Goal: Information Seeking & Learning: Learn about a topic

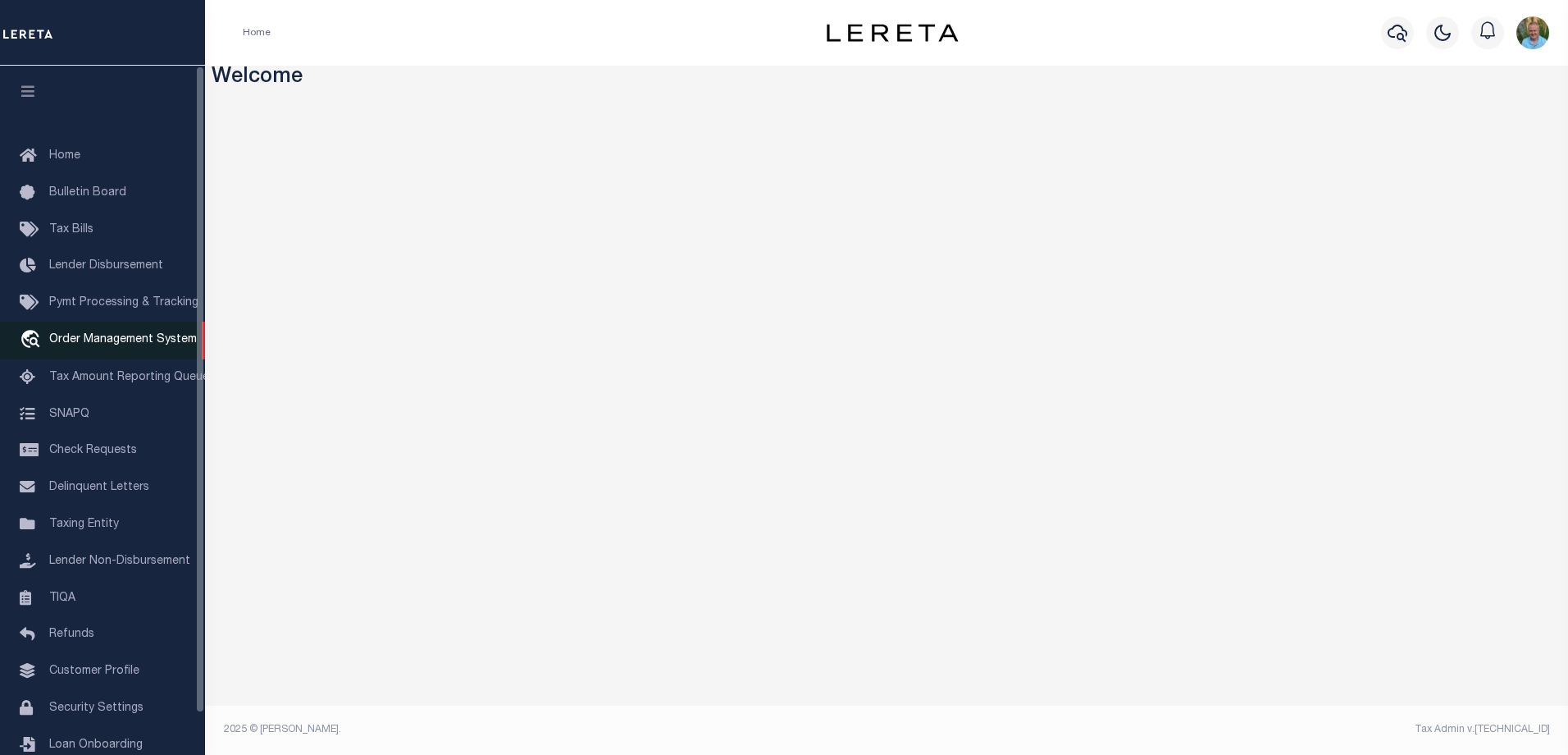
click at [112, 337] on span "Order Management System" at bounding box center [123, 340] width 148 height 11
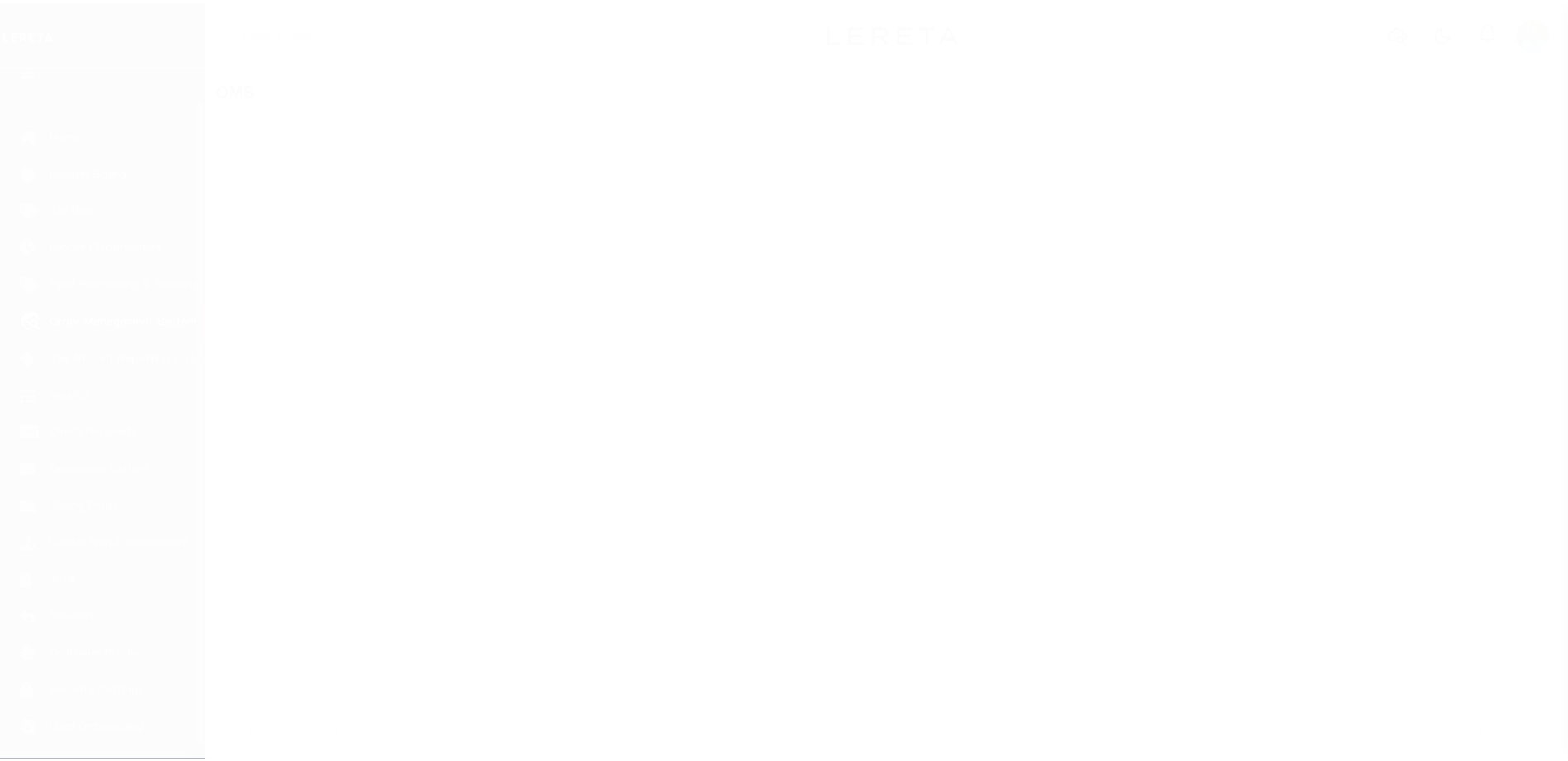
scroll to position [45, 0]
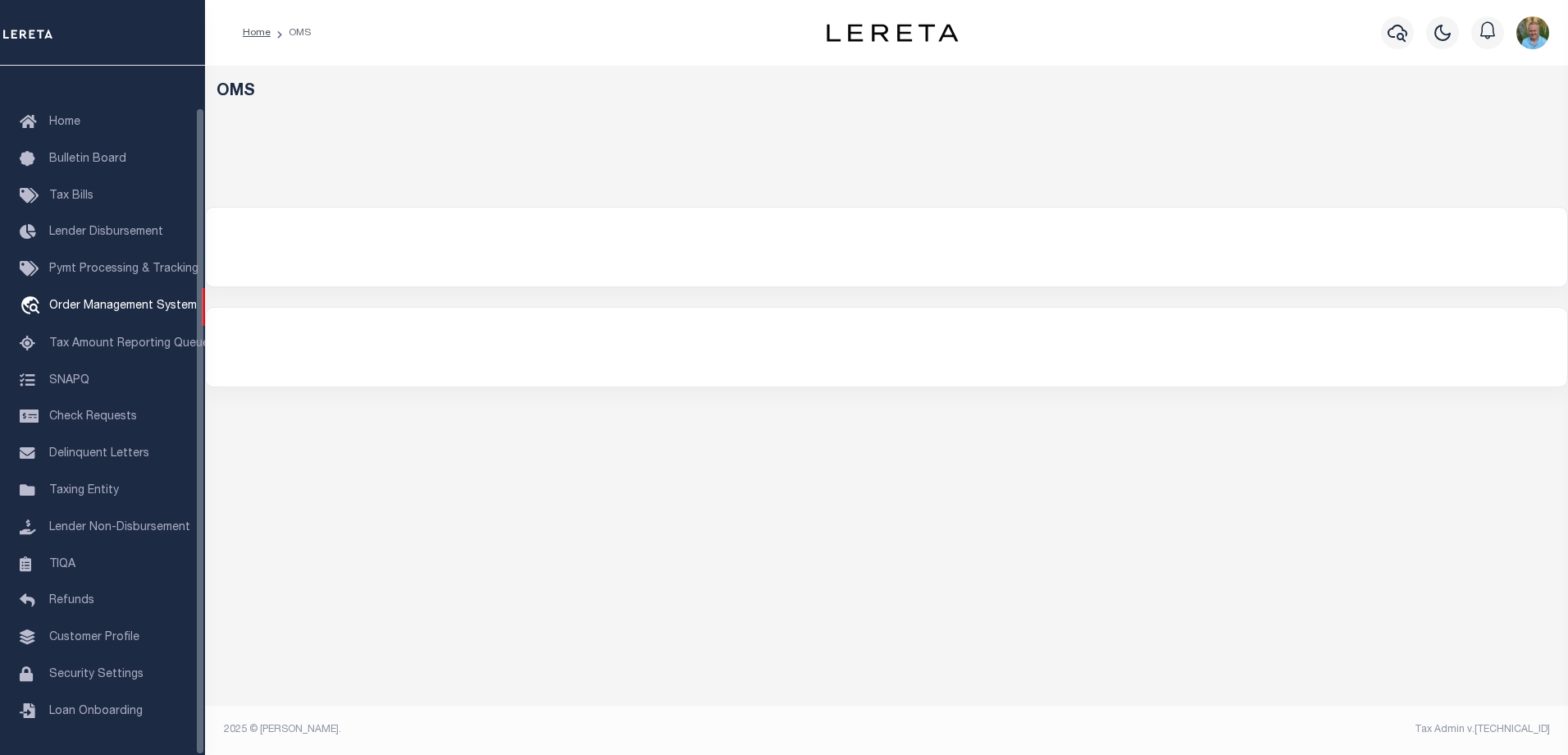
select select "200"
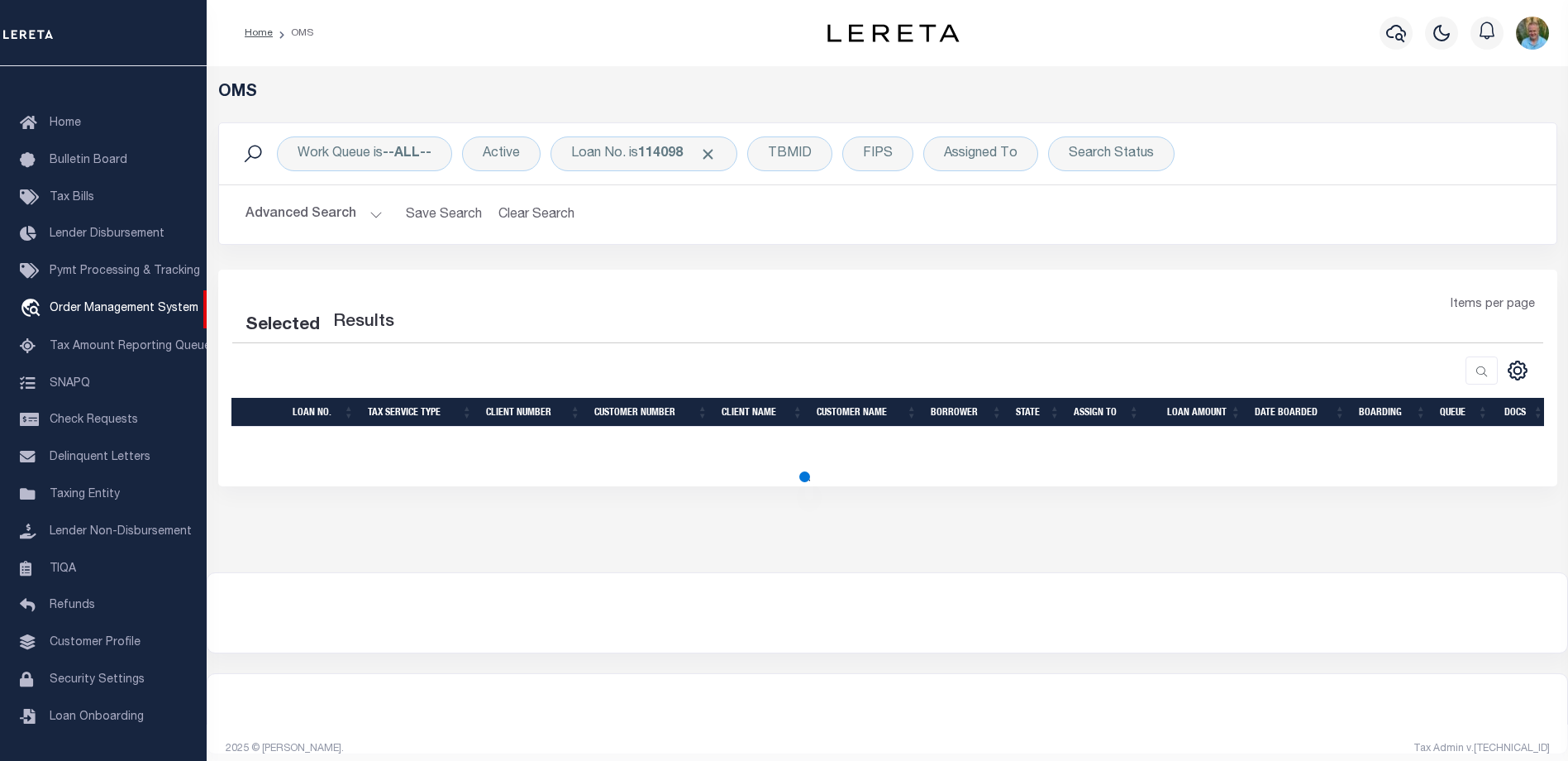
select select "200"
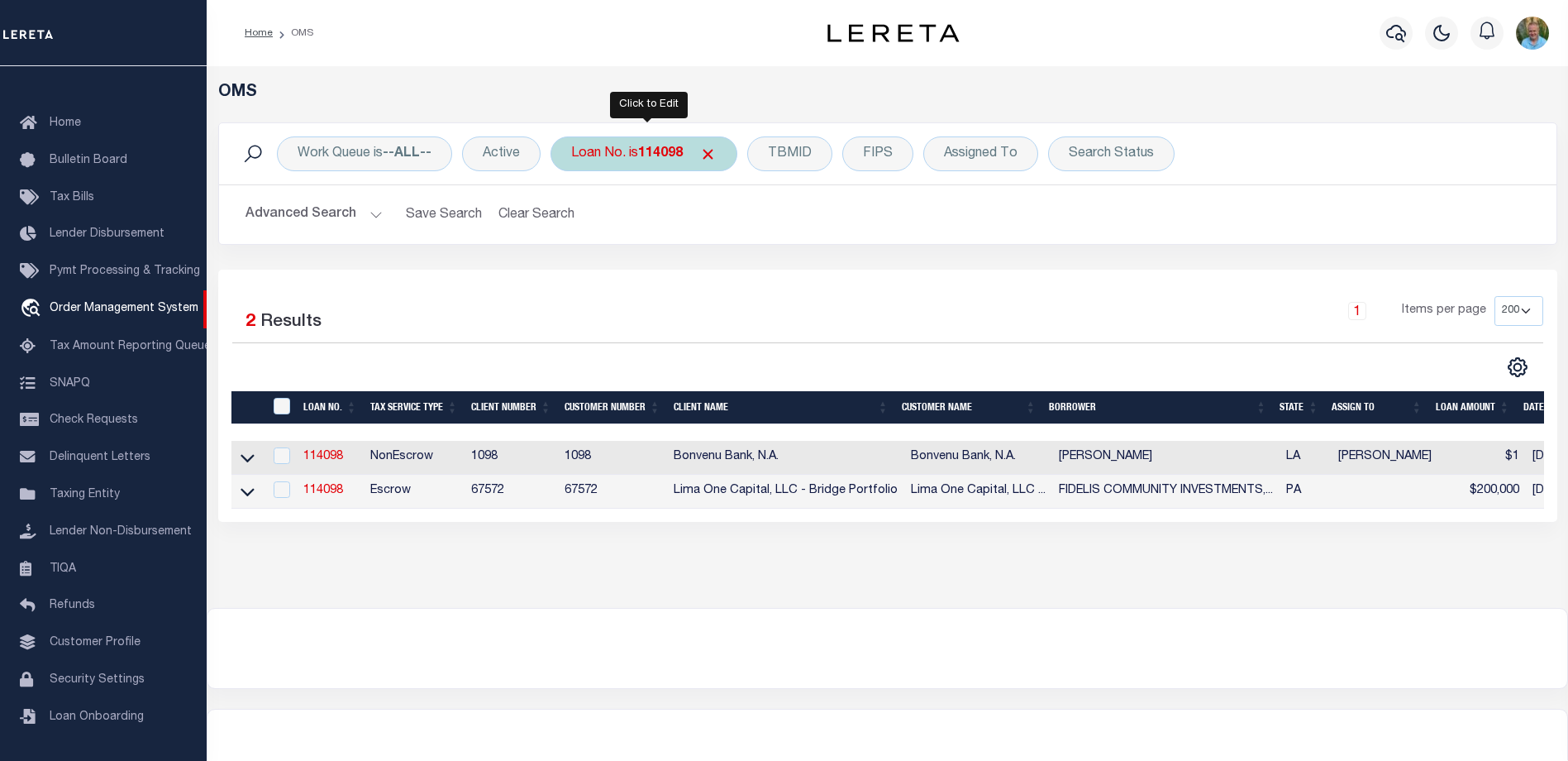
click at [664, 152] on b "114098" at bounding box center [660, 154] width 45 height 13
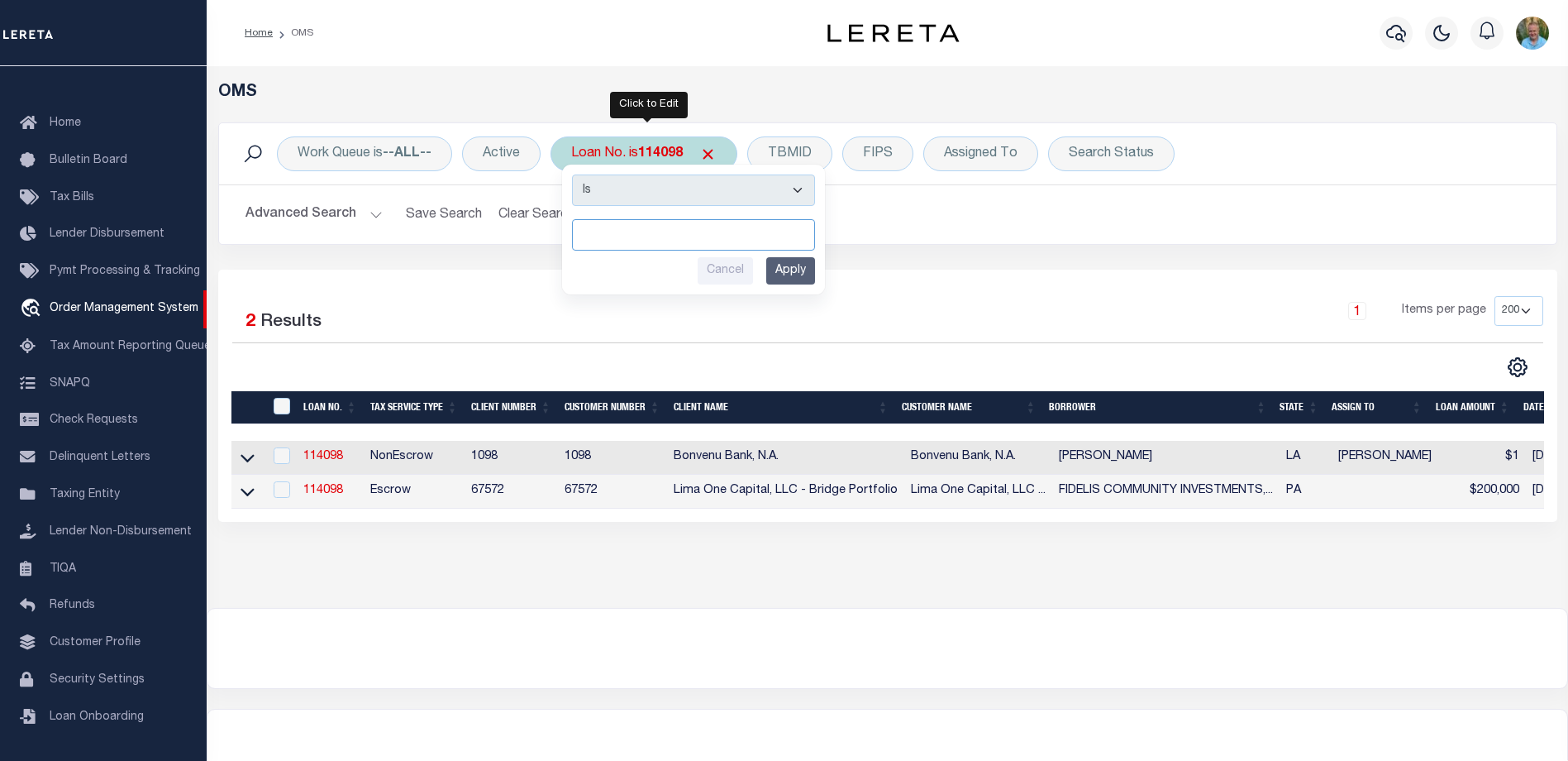
paste input "0000021341"
type input "0000021341"
click at [795, 277] on input "Apply" at bounding box center [791, 271] width 49 height 28
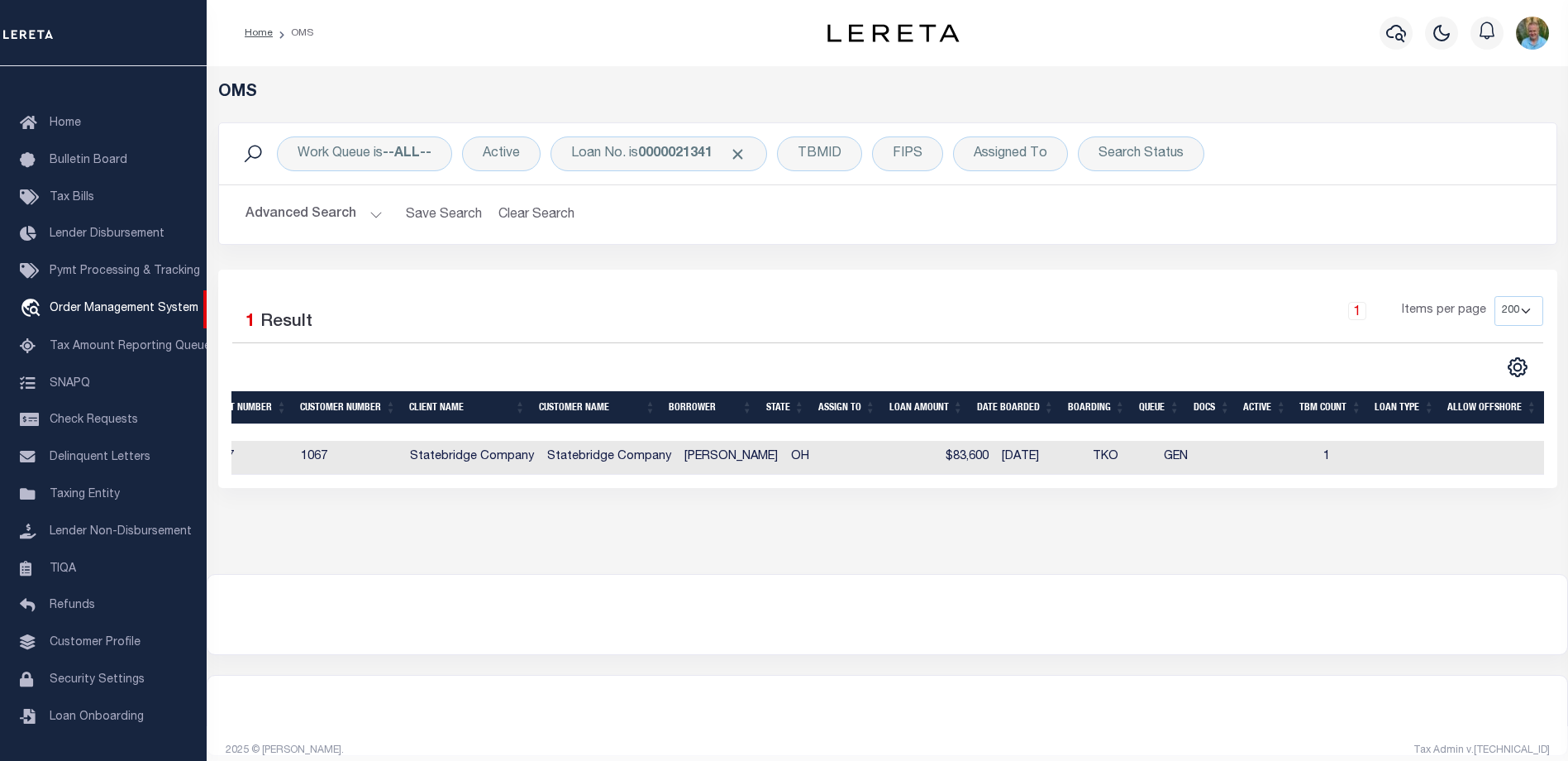
scroll to position [0, 0]
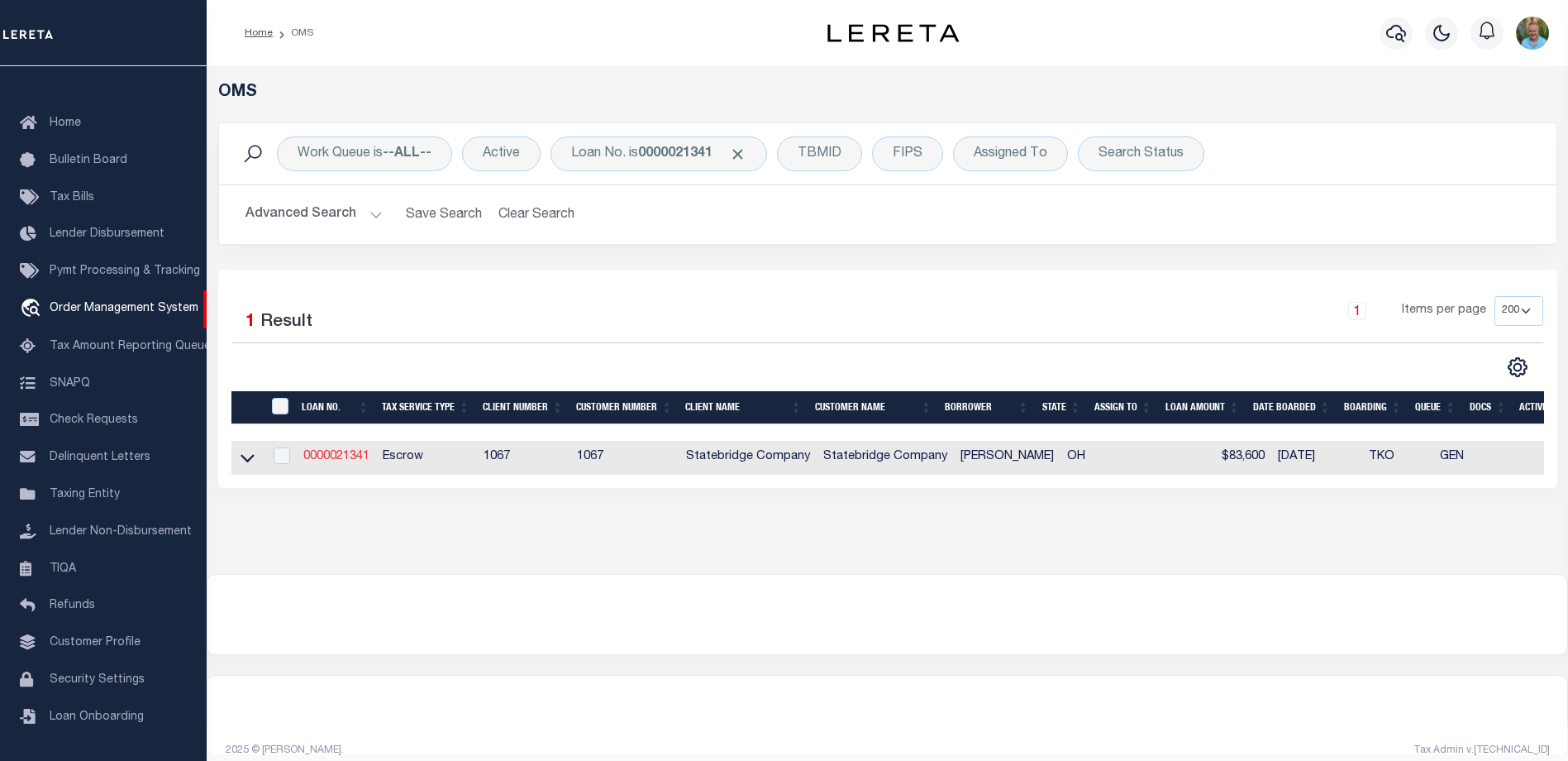
click at [329, 456] on link "0000021341" at bounding box center [336, 456] width 66 height 11
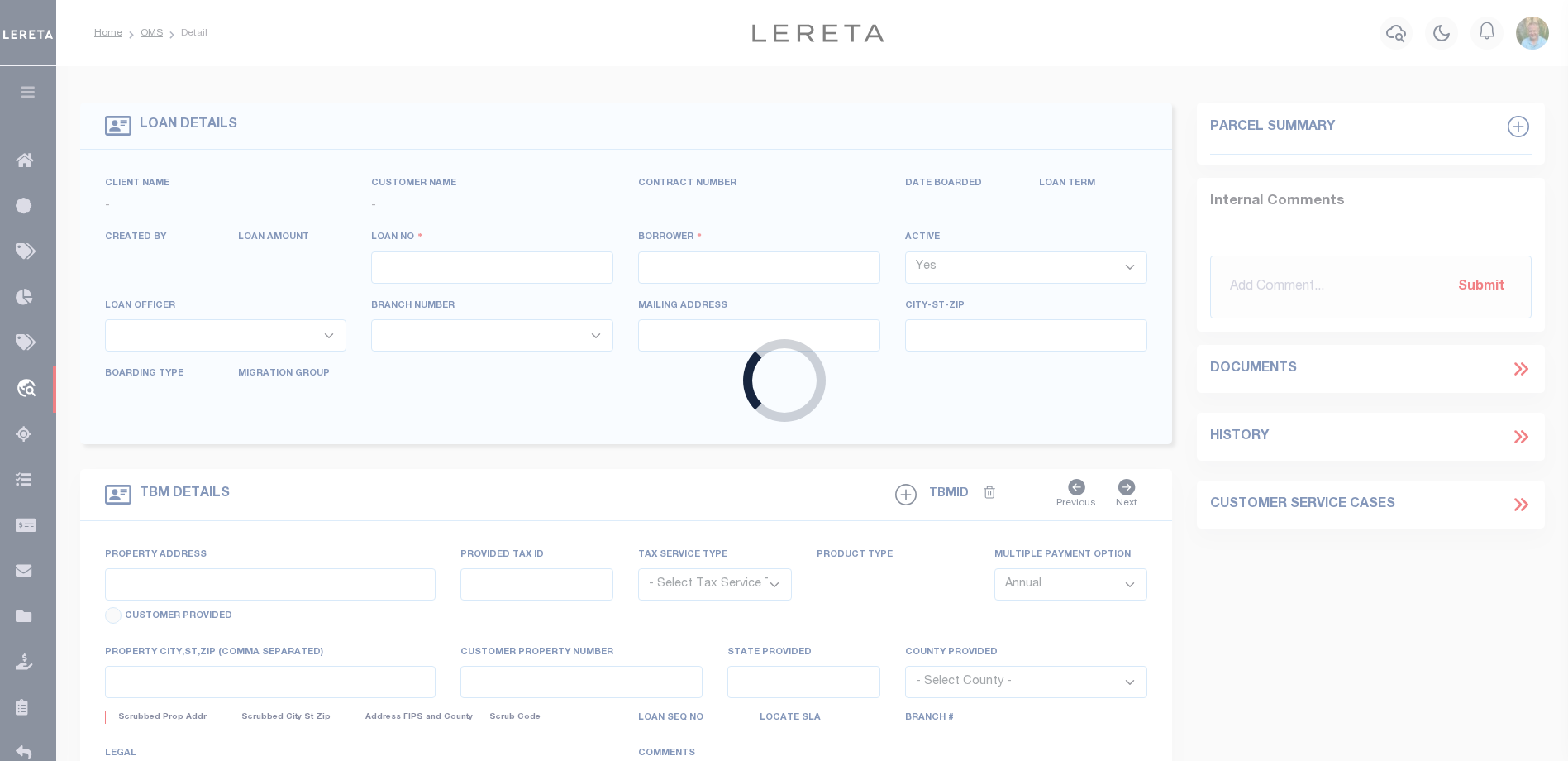
type input "0000021341"
type input "VALERIA BENN"
select select "False"
select select
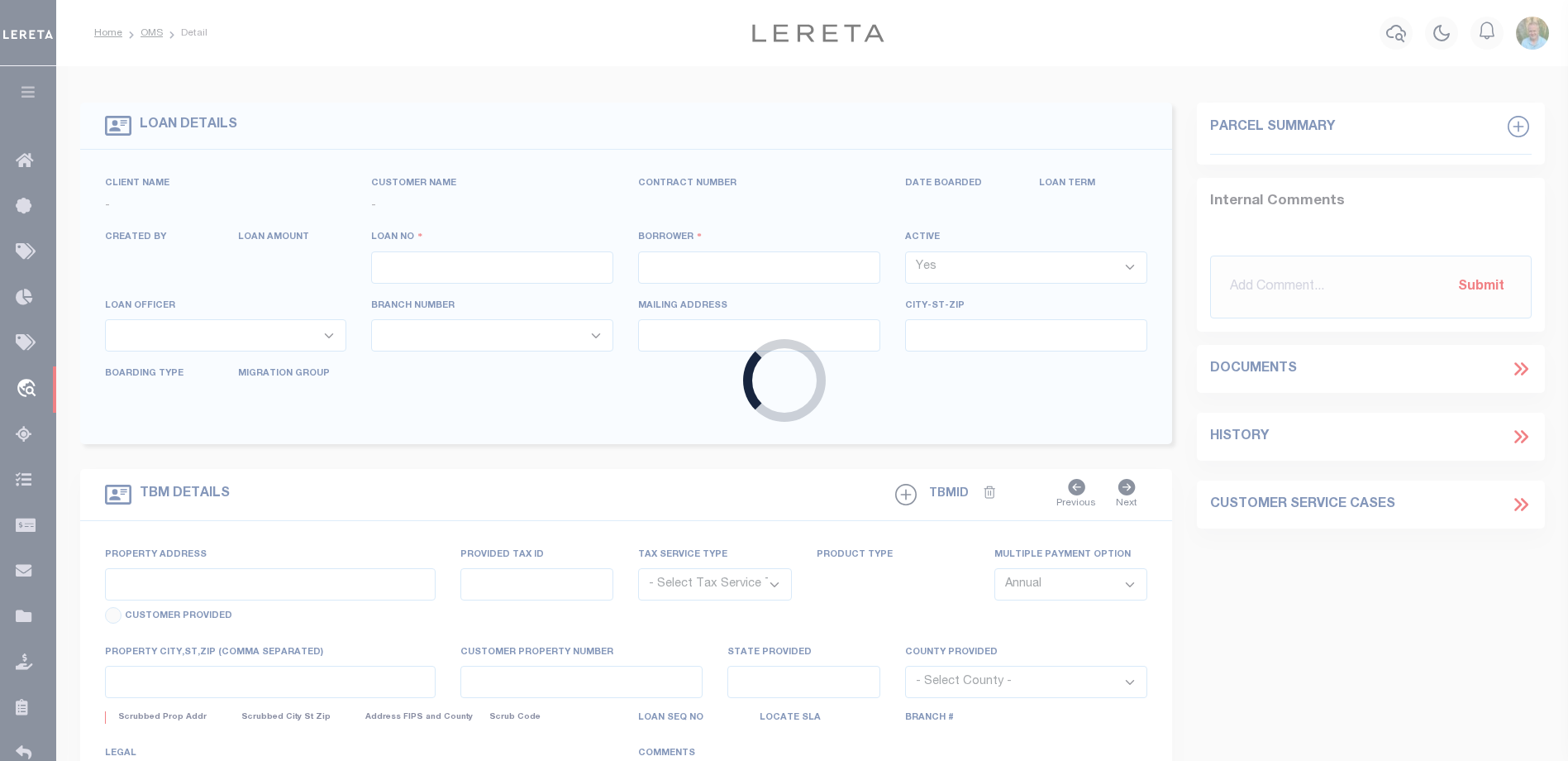
type input "3871 GRENVILLE RD"
type input "CLEVELAND,OH 44118-3775"
select select "Escrow"
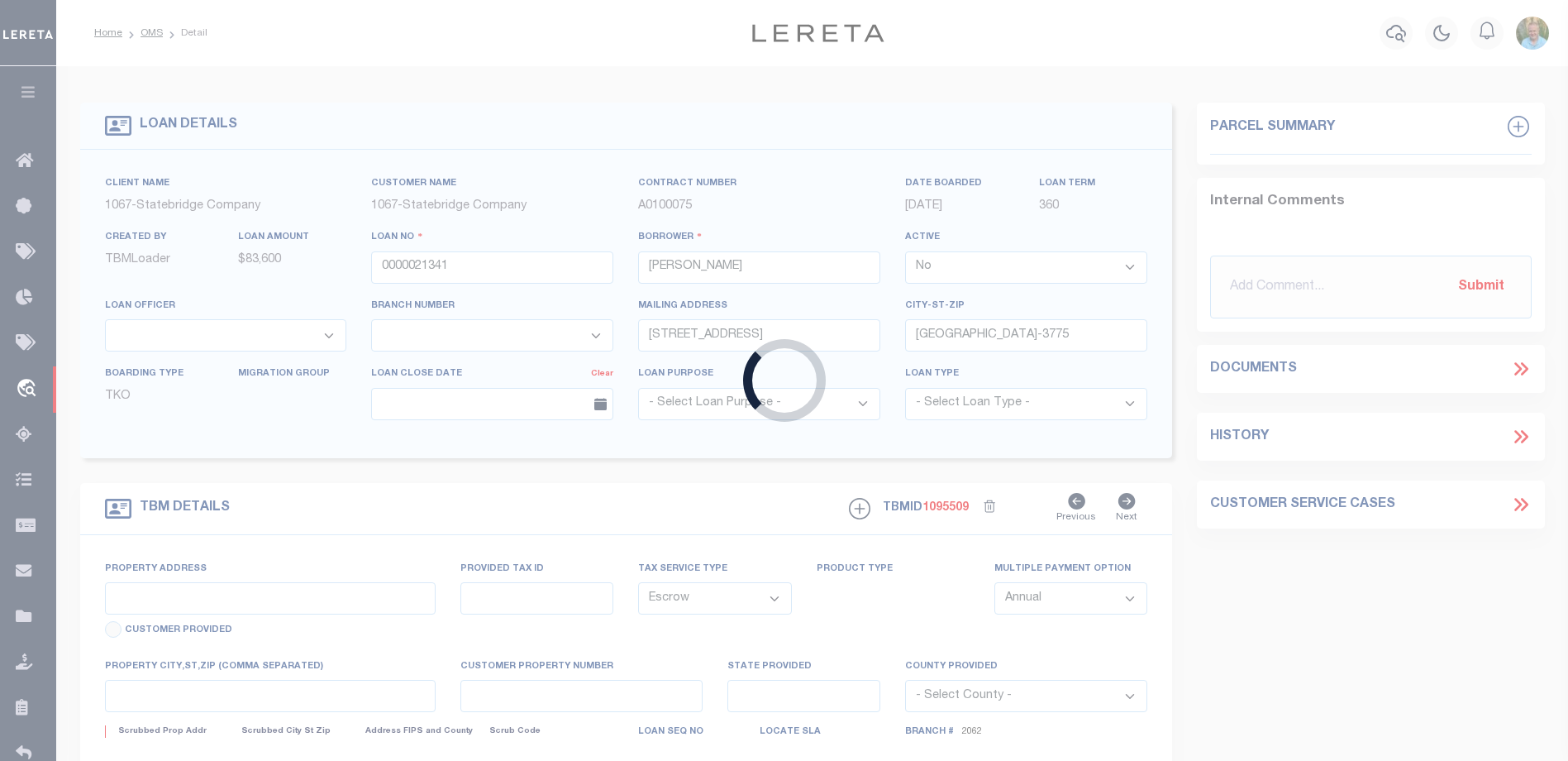
type input "6516 LEDERER AVE"
select select
type input "CLEVELAND, OH 44127"
type input "0"
type input "OH"
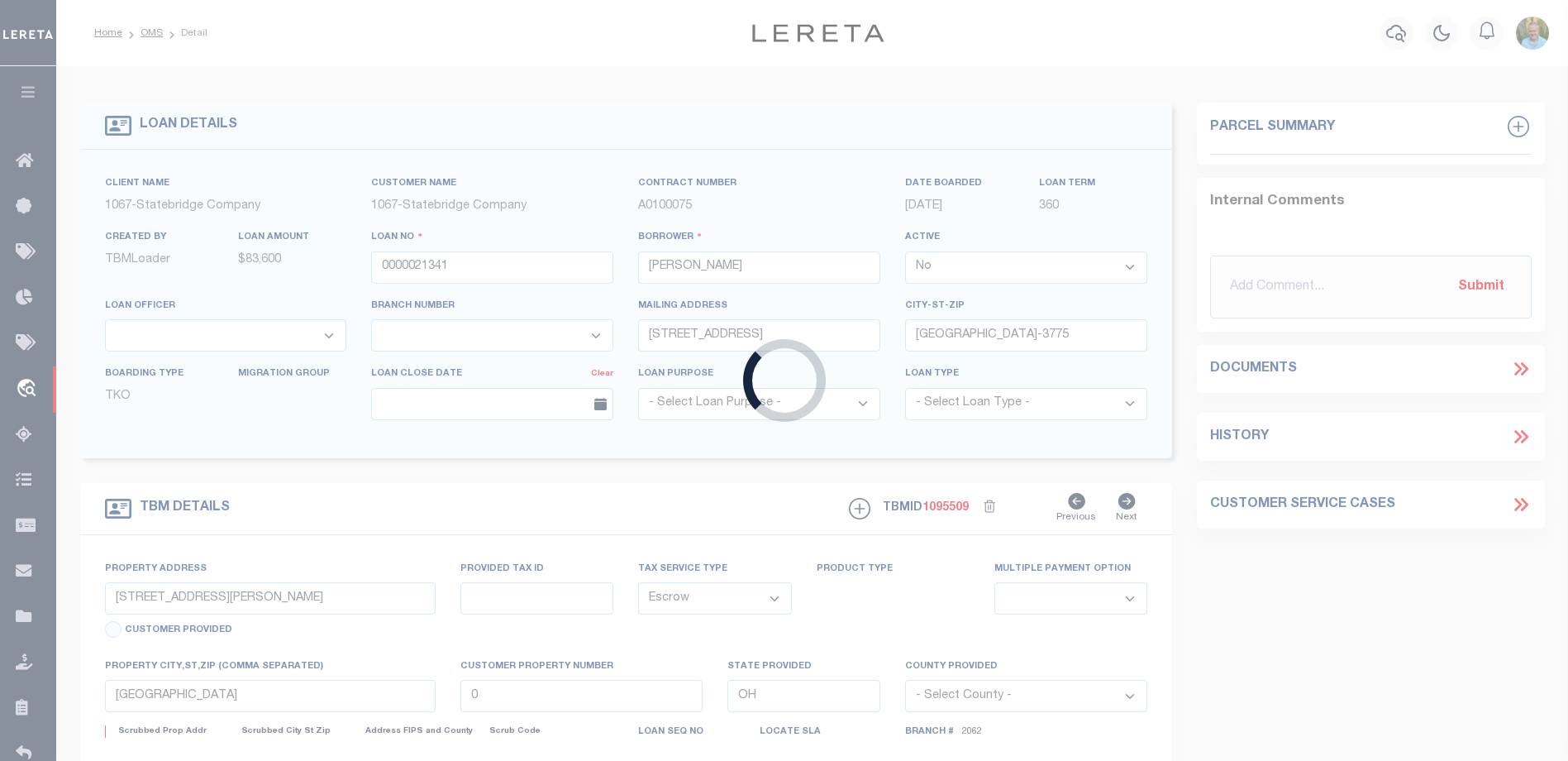
select select
select select "365"
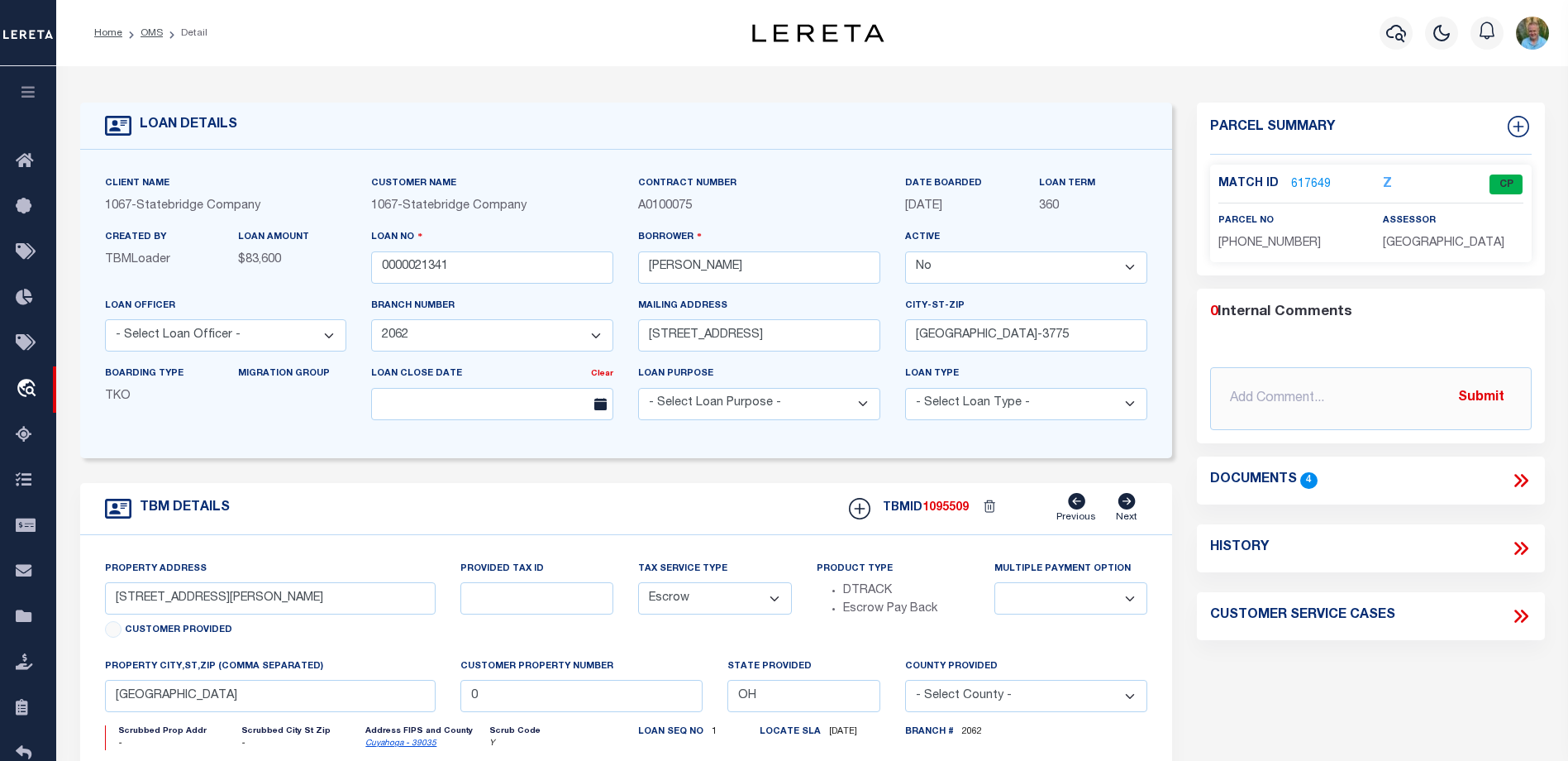
click at [1309, 177] on link "617649" at bounding box center [1311, 185] width 40 height 17
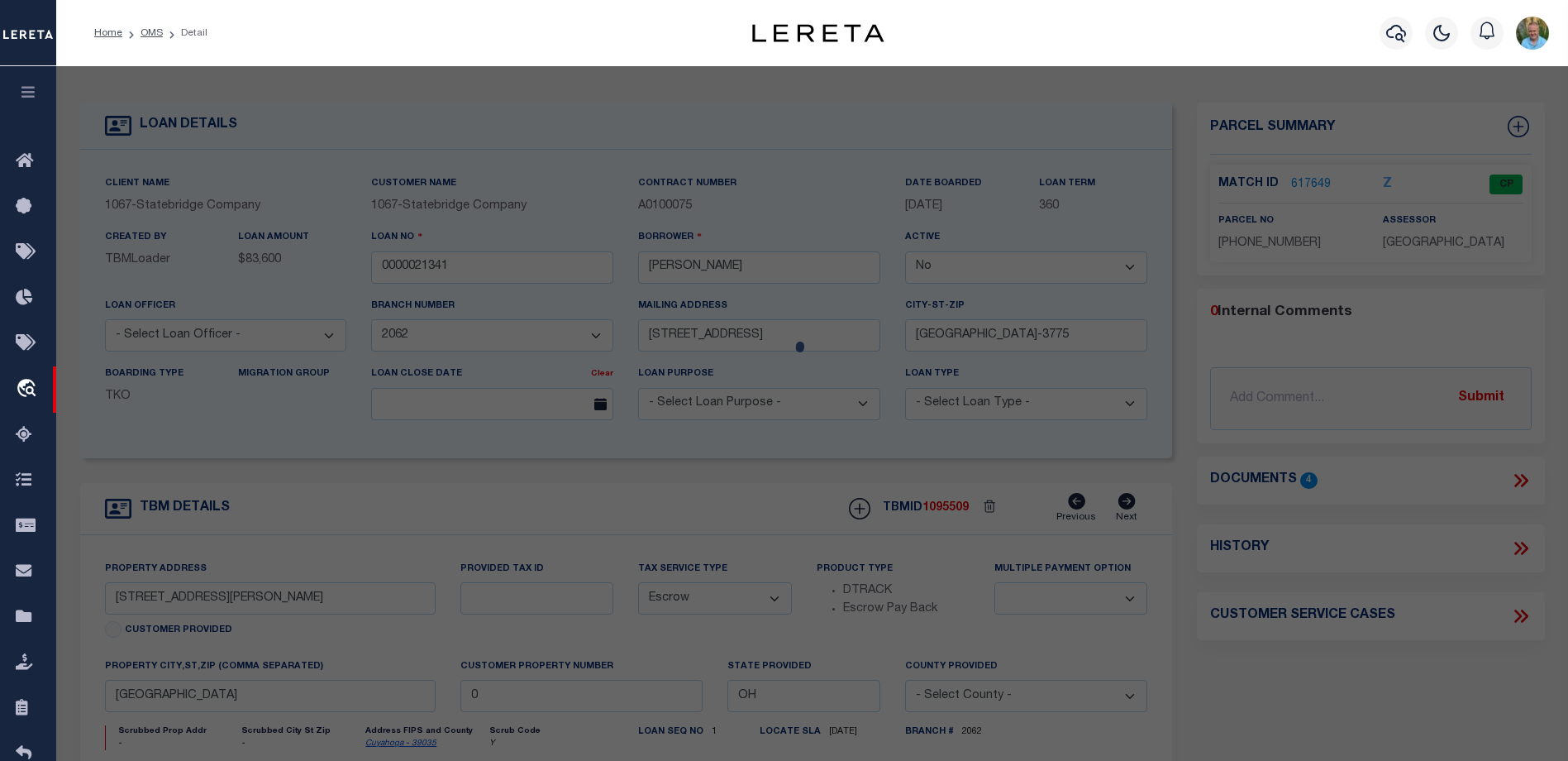
checkbox input "false"
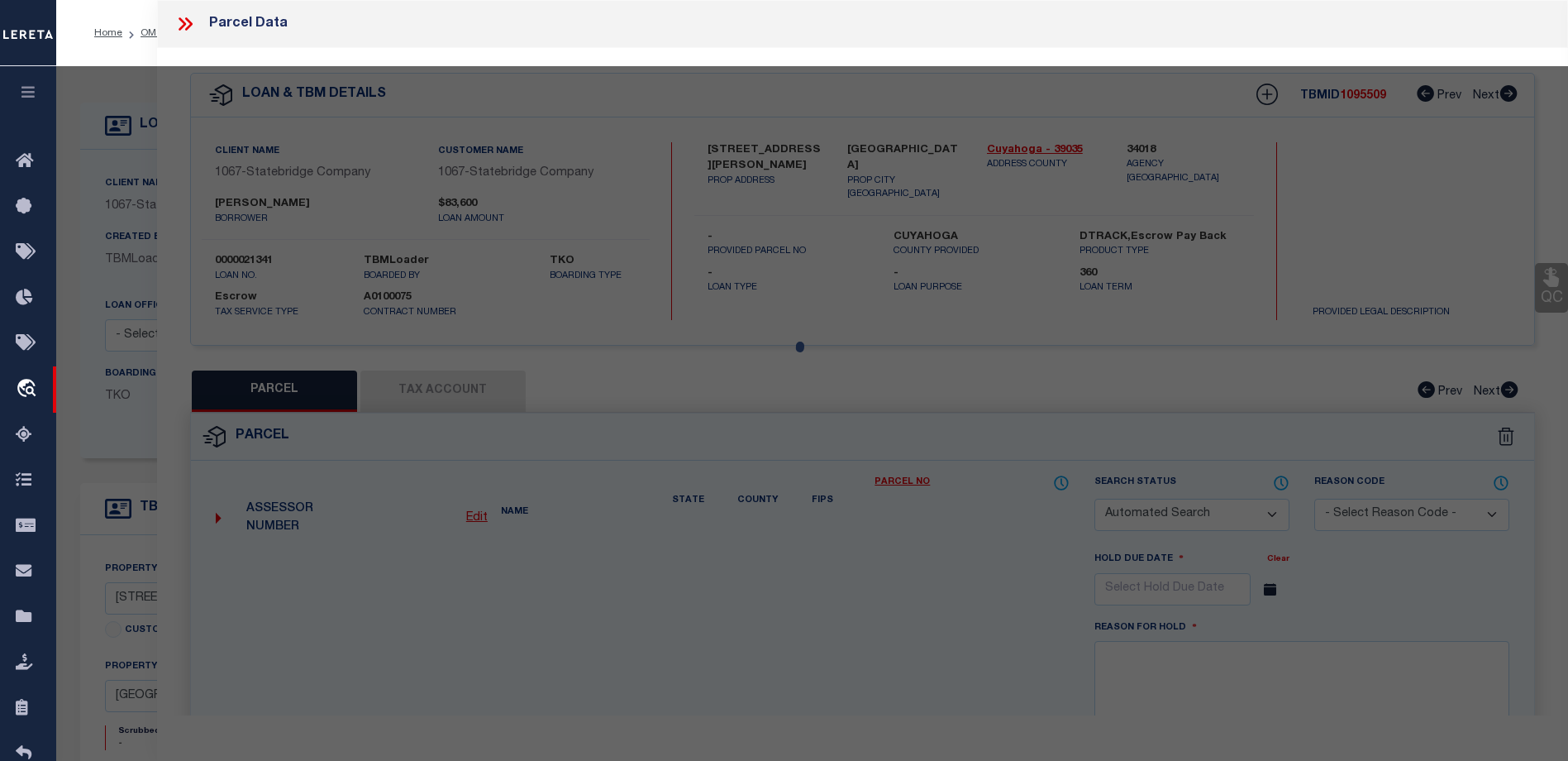
select select "CP"
type input "VALERIA BENN"
type input "6516 LEDERER AVE"
type input "CLEVELAND OH 44127"
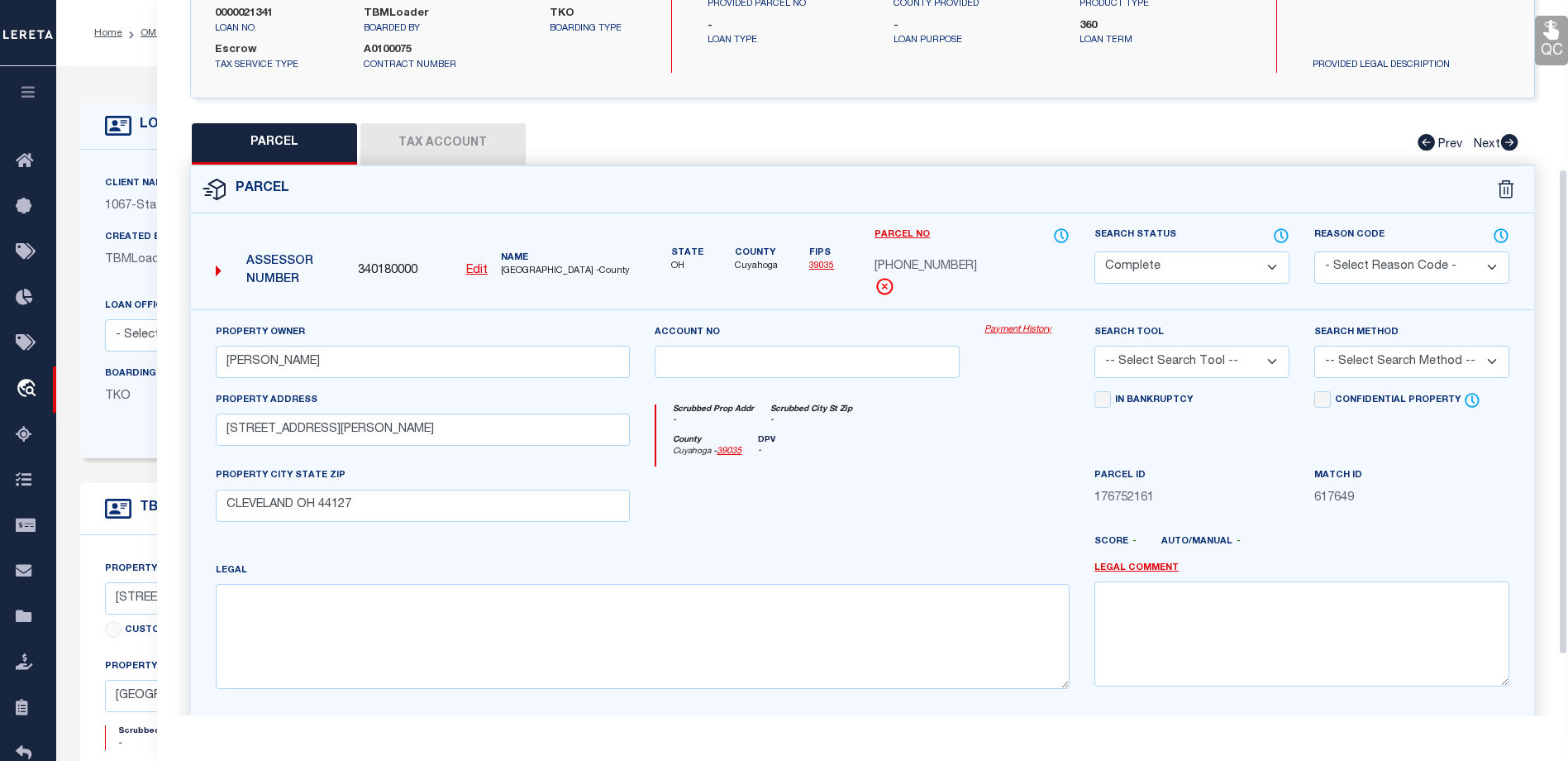
scroll to position [248, 0]
click at [408, 146] on button "Tax Account" at bounding box center [443, 142] width 165 height 41
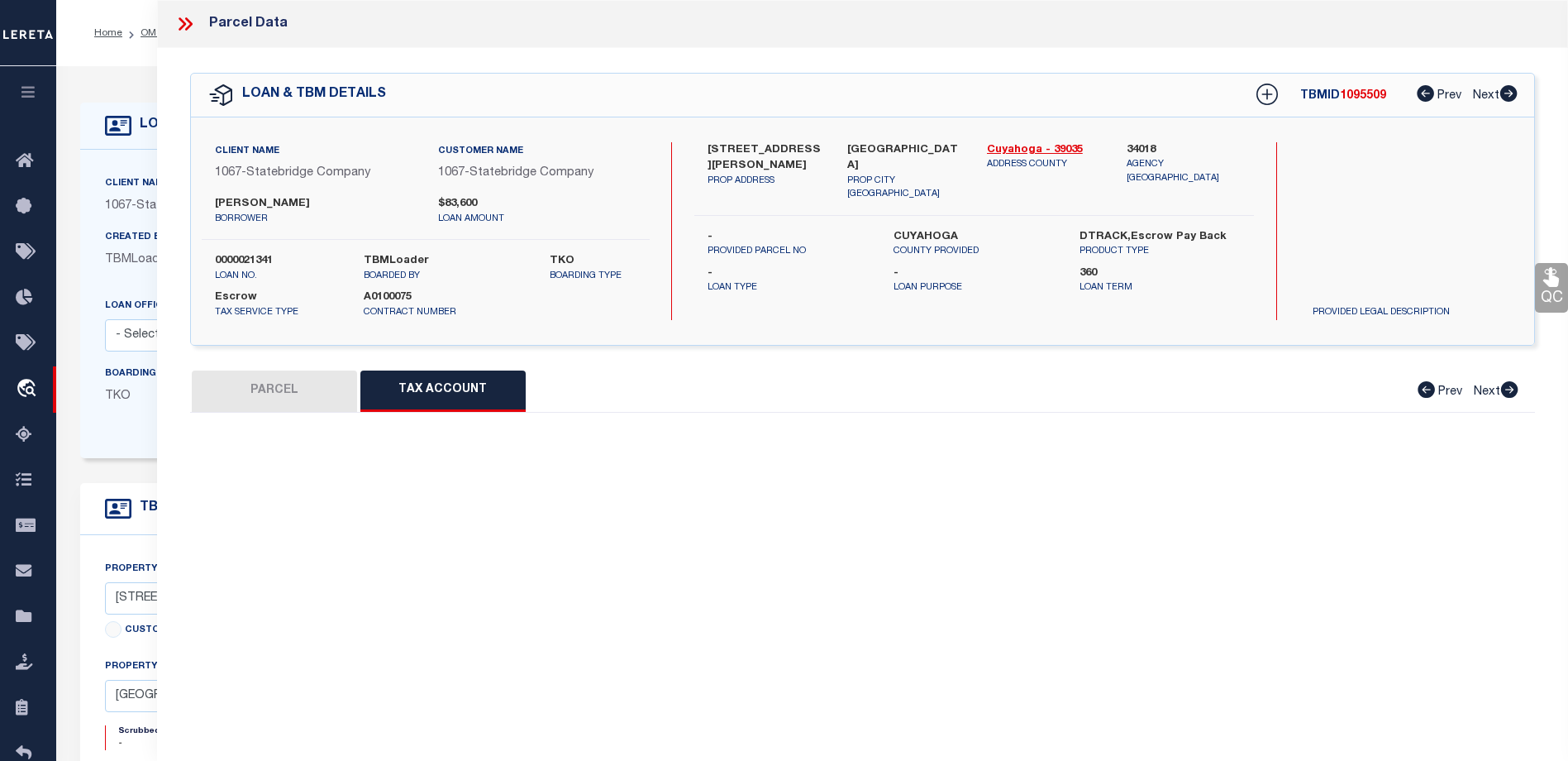
scroll to position [0, 0]
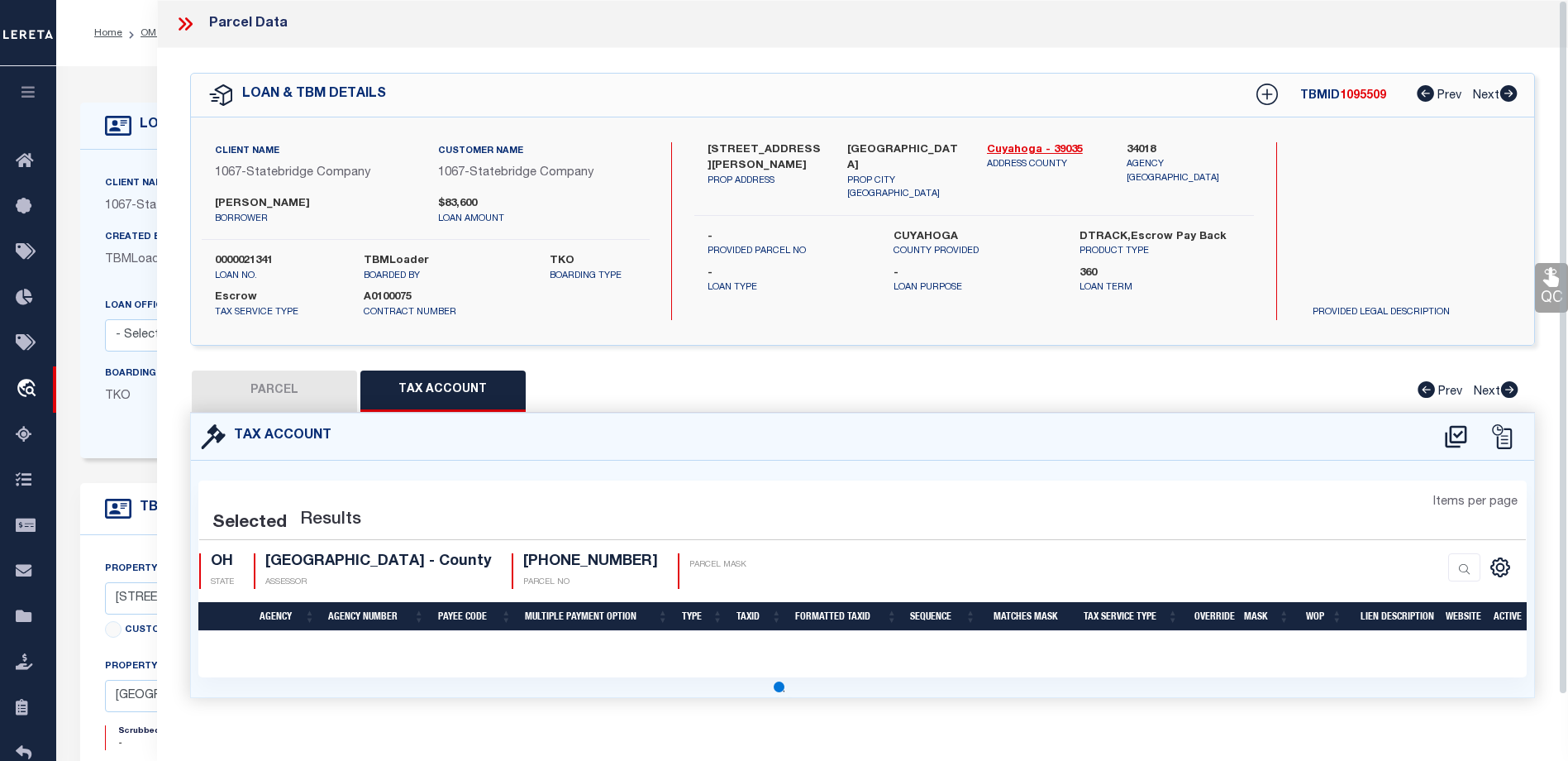
select select "100"
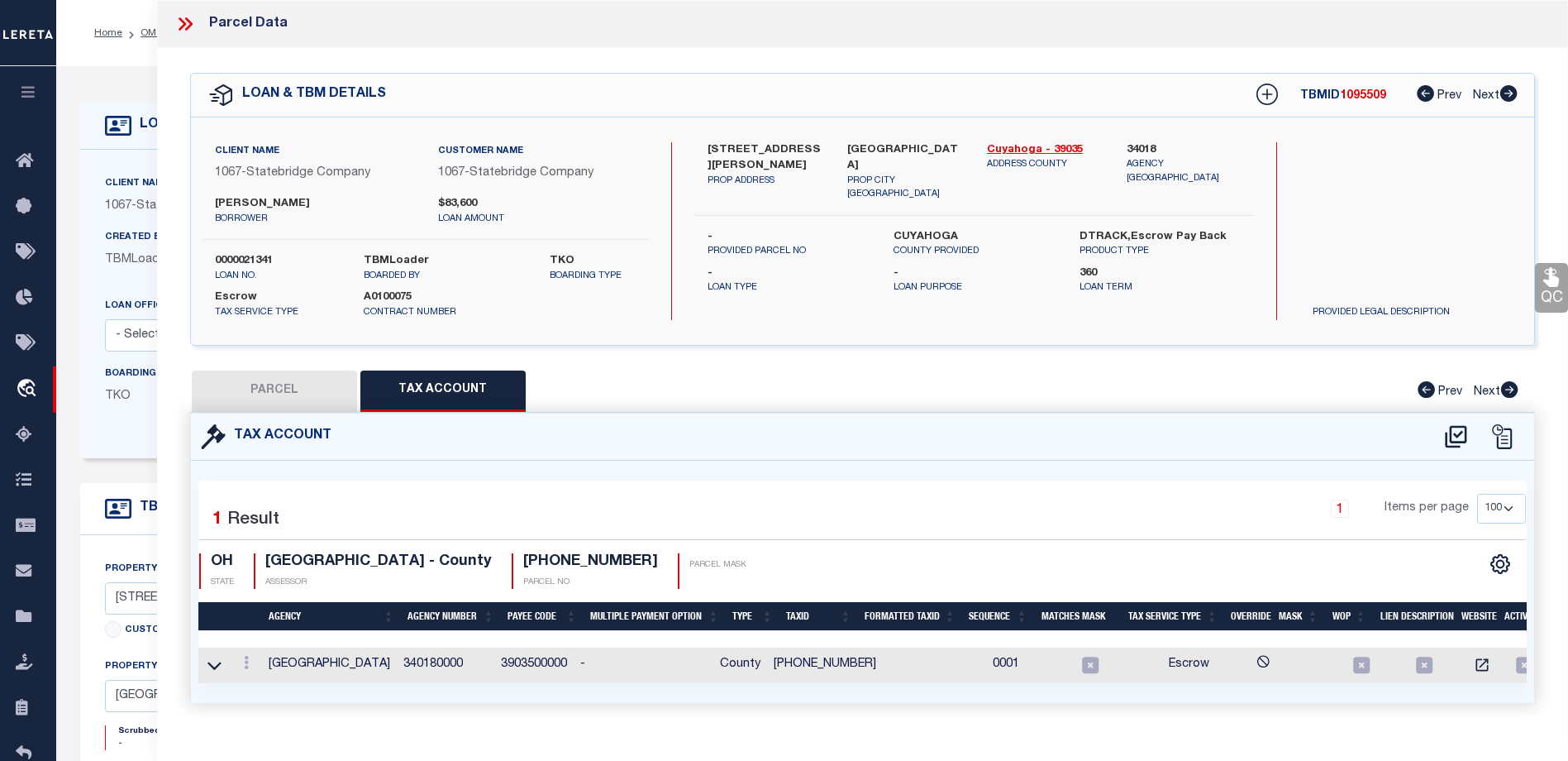
click at [281, 382] on button "PARCEL" at bounding box center [274, 390] width 165 height 41
select select "AS"
checkbox input "false"
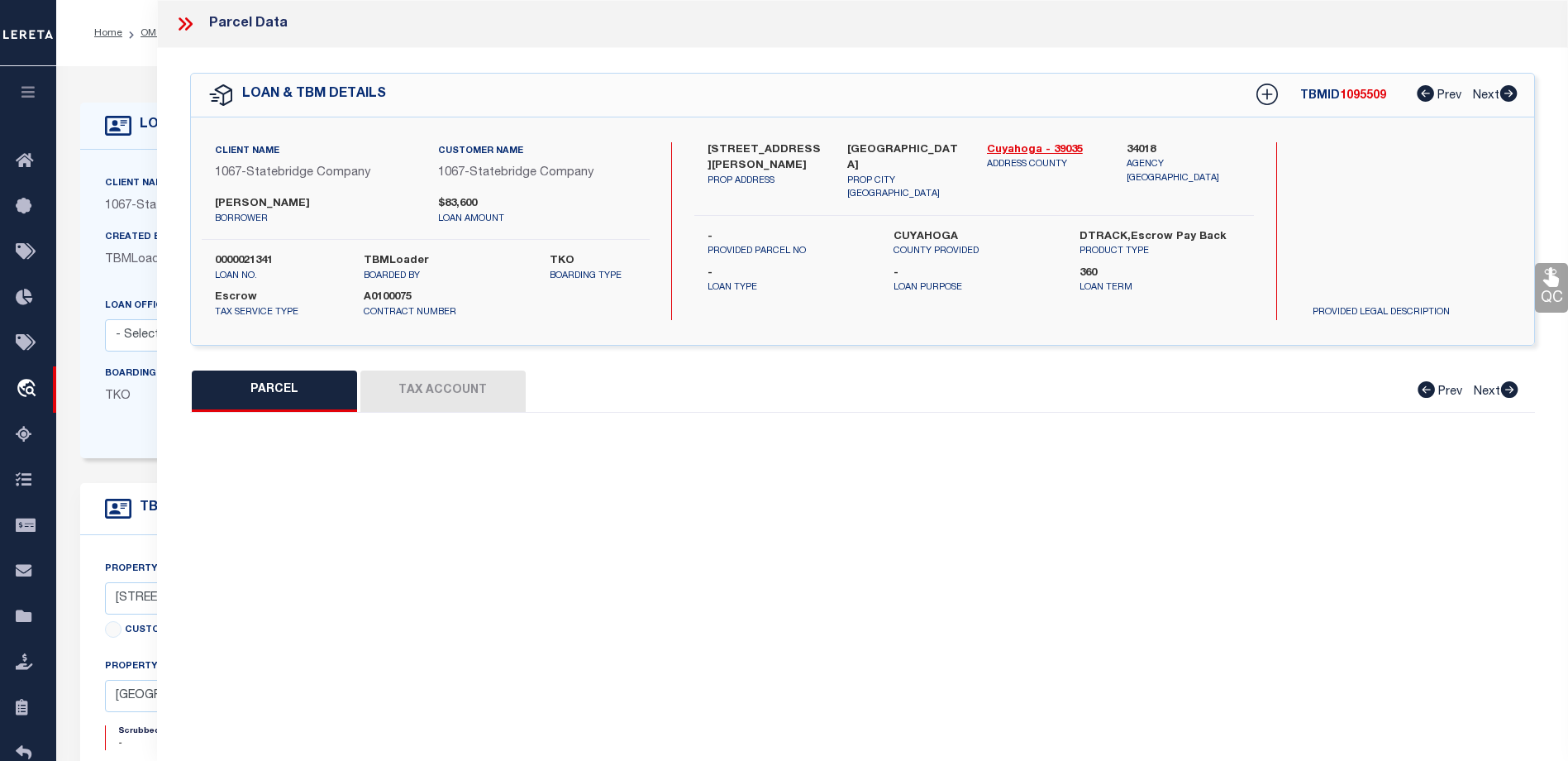
select select "CP"
type input "VALERIA BENN"
type input "6516 LEDERER AVE"
type input "CLEVELAND OH 44127"
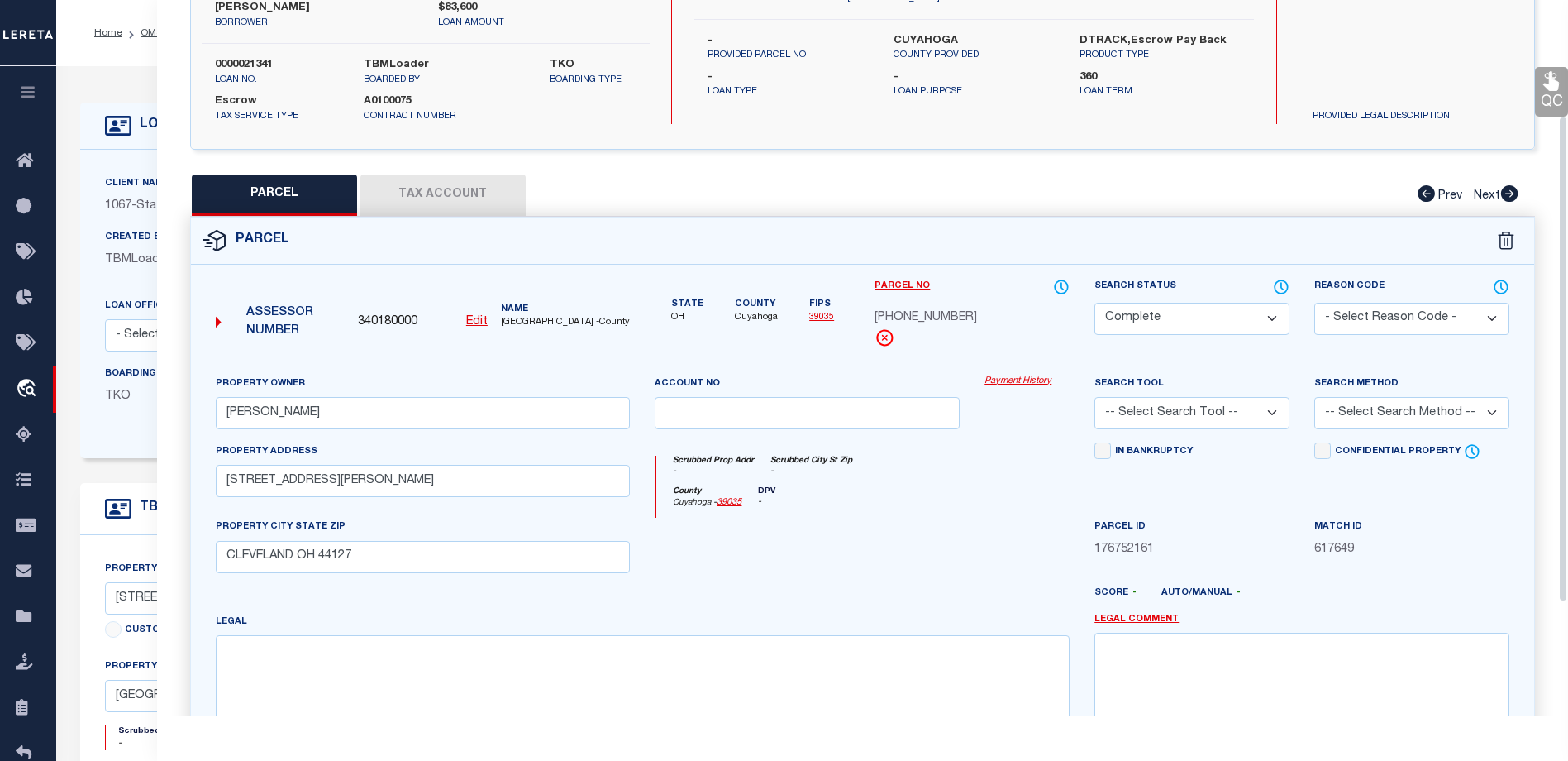
scroll to position [171, 0]
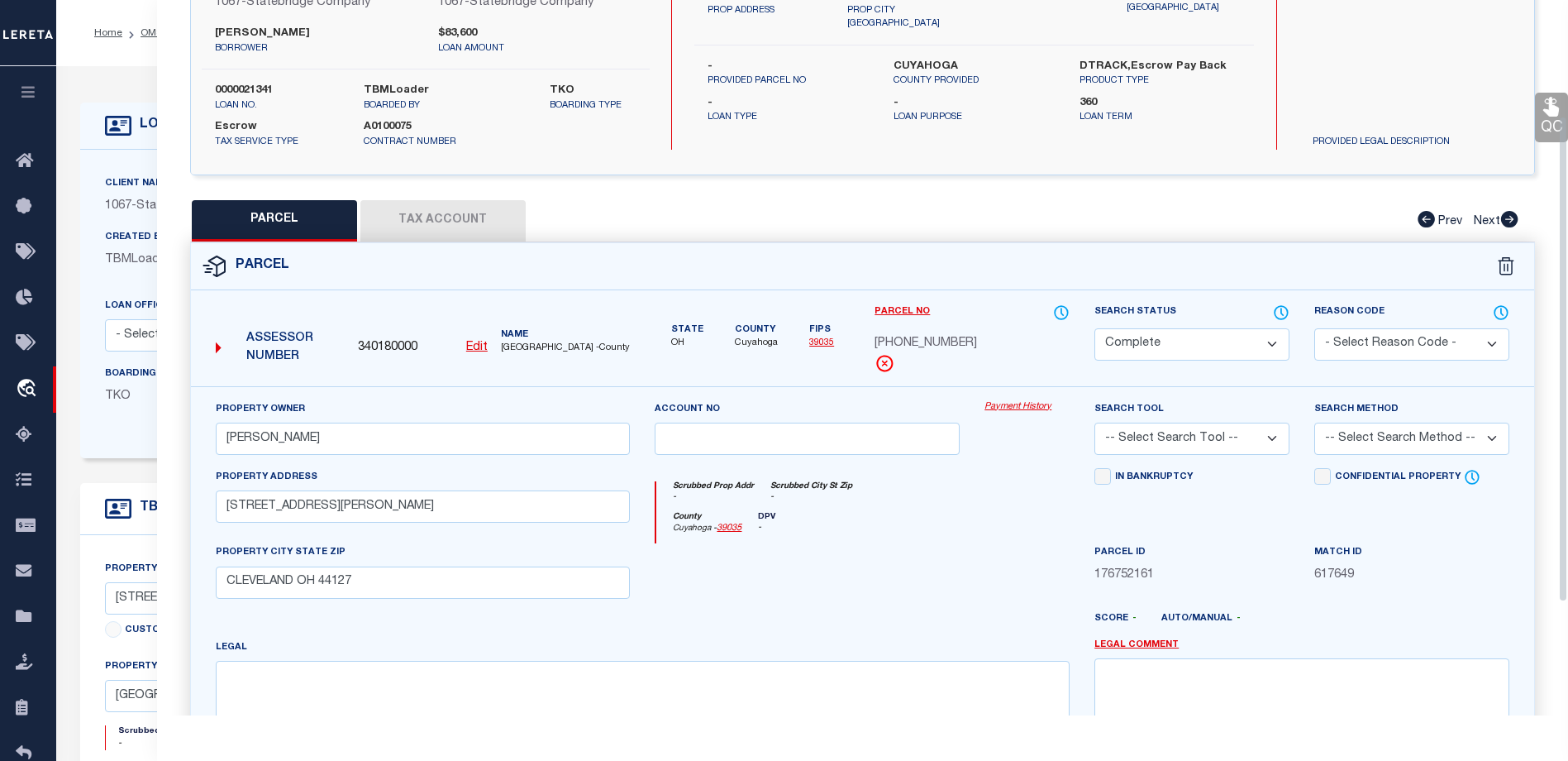
click at [1020, 406] on link "Payment History" at bounding box center [1026, 407] width 85 height 14
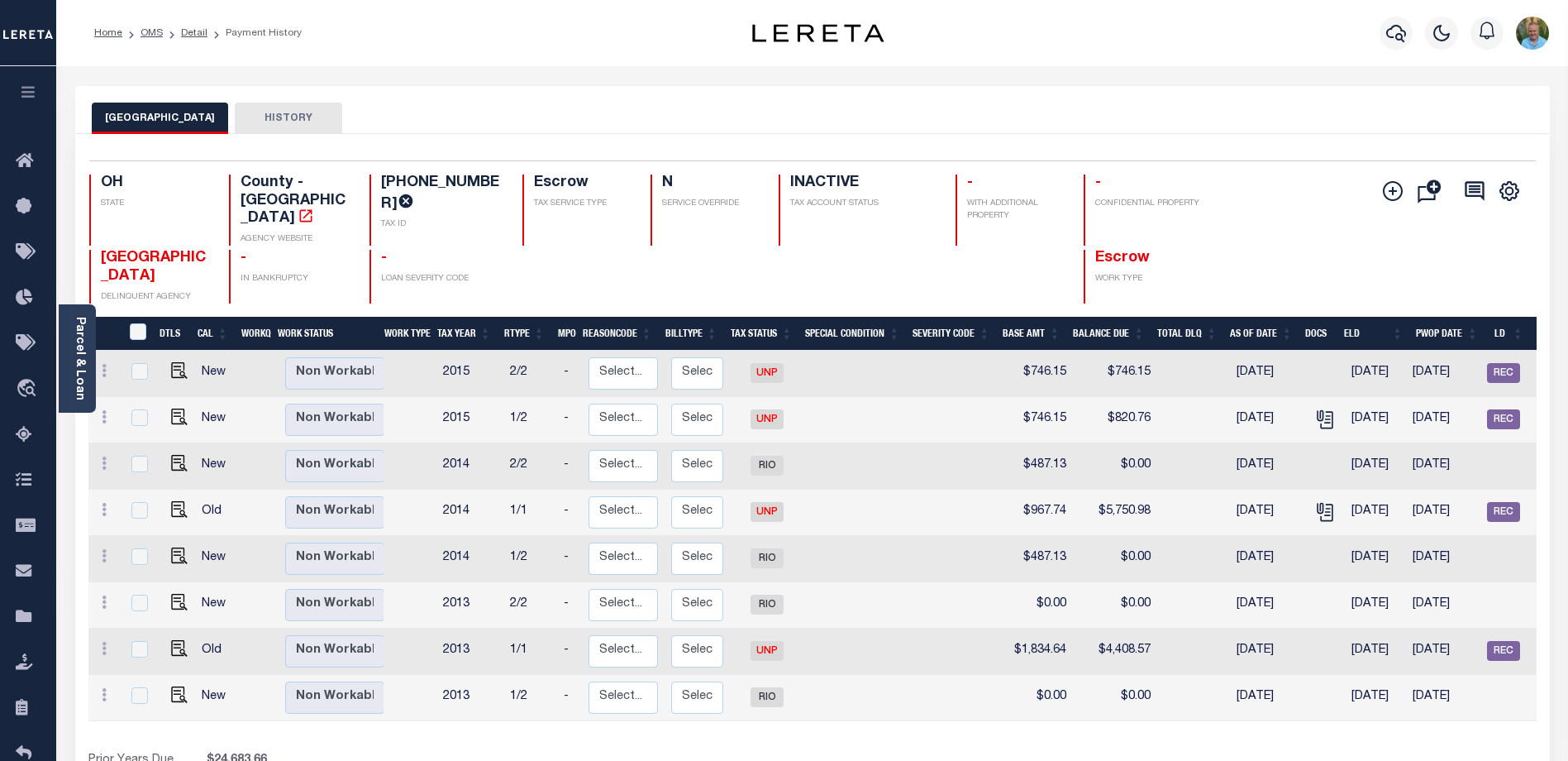
click at [23, 90] on icon "button" at bounding box center [29, 92] width 19 height 15
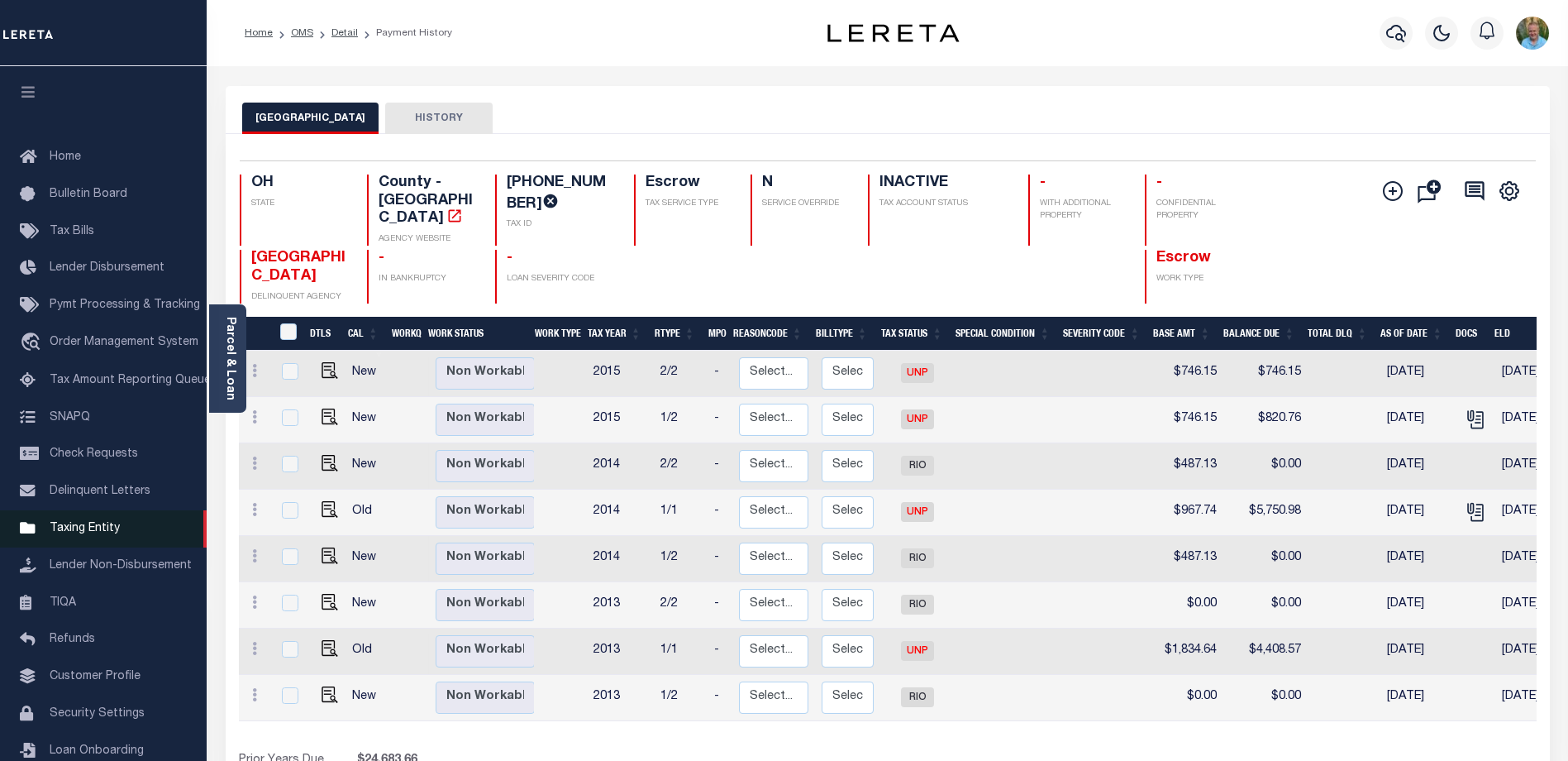
click at [76, 534] on span "Taxing Entity" at bounding box center [85, 528] width 71 height 11
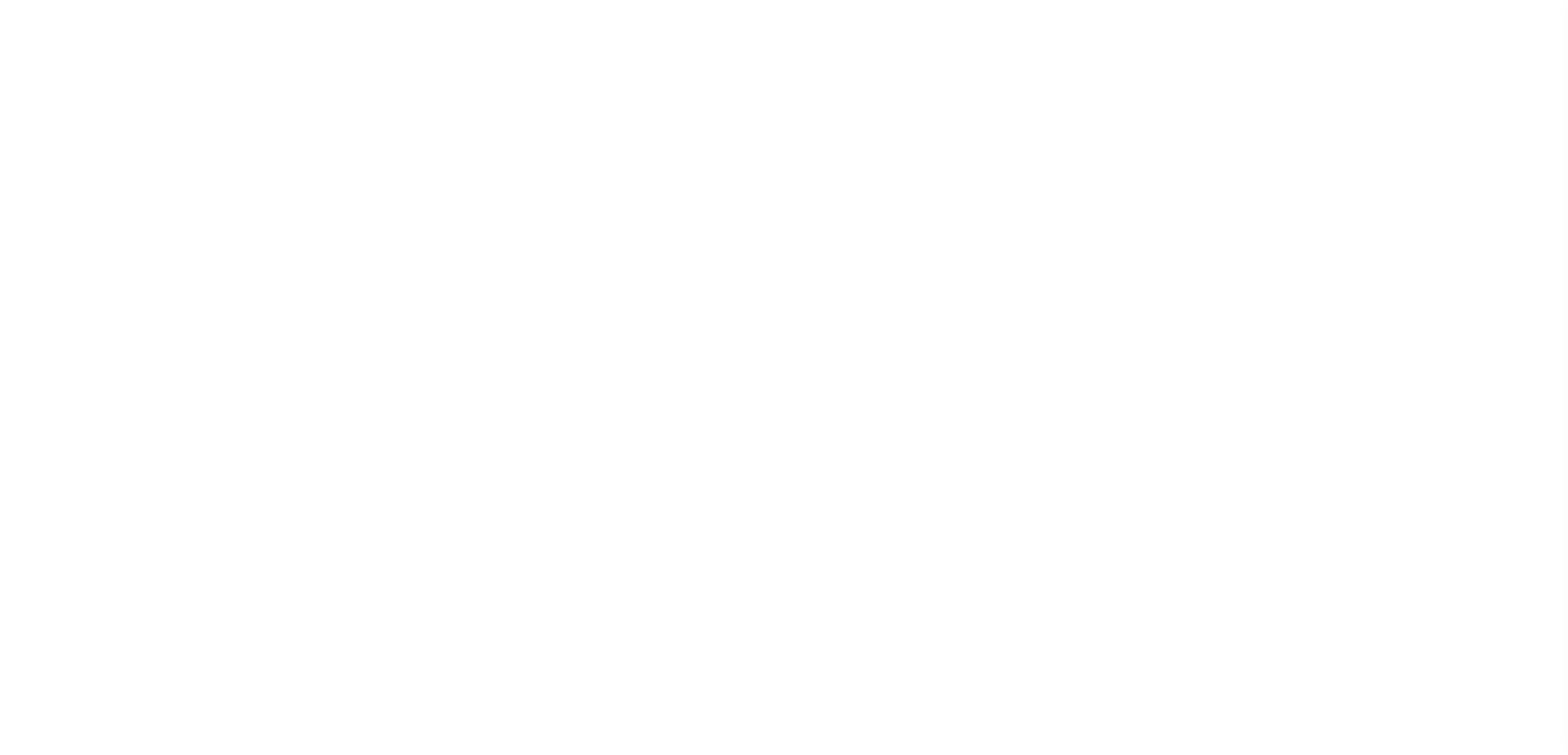
select select
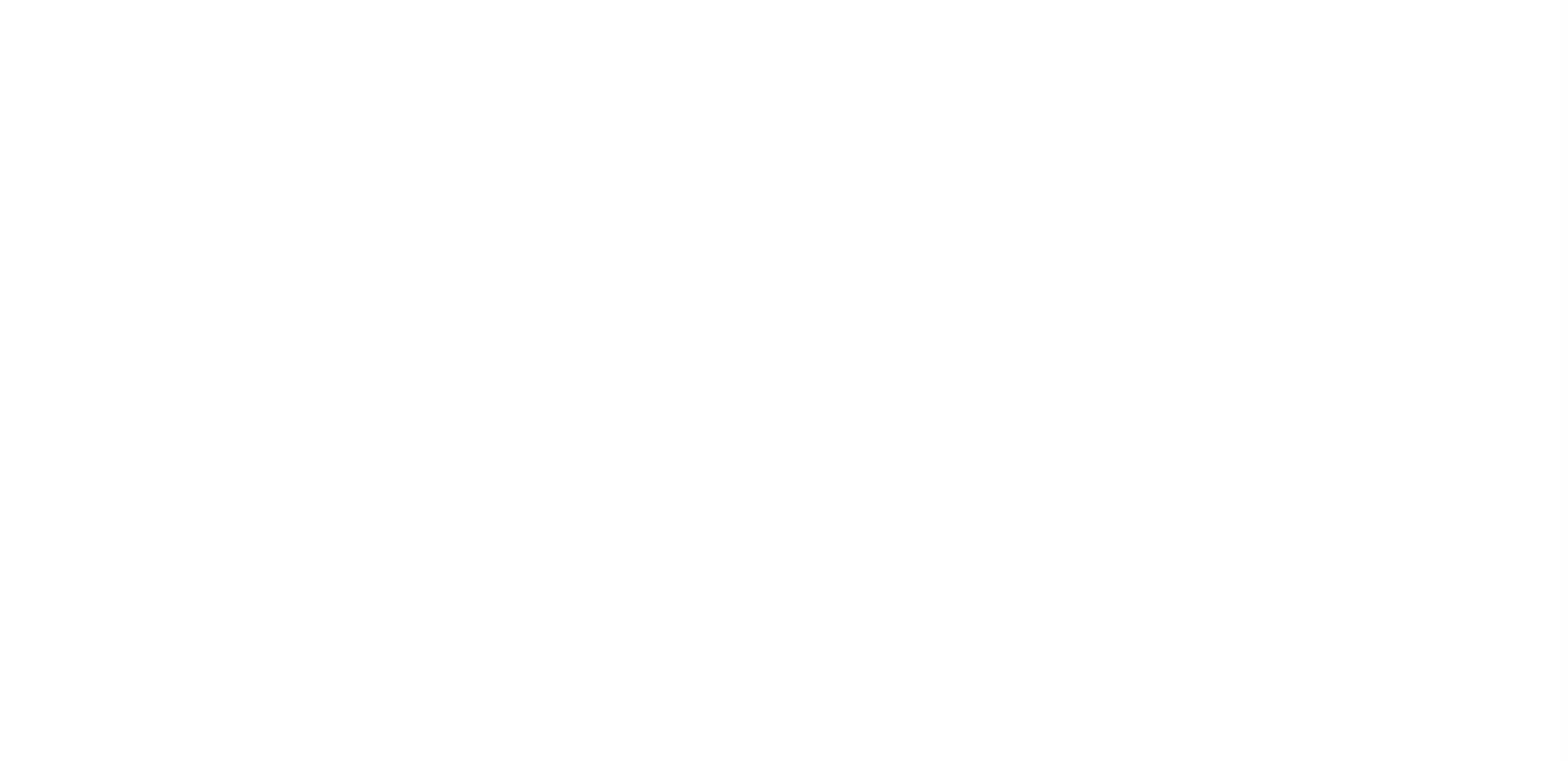
scroll to position [45, 0]
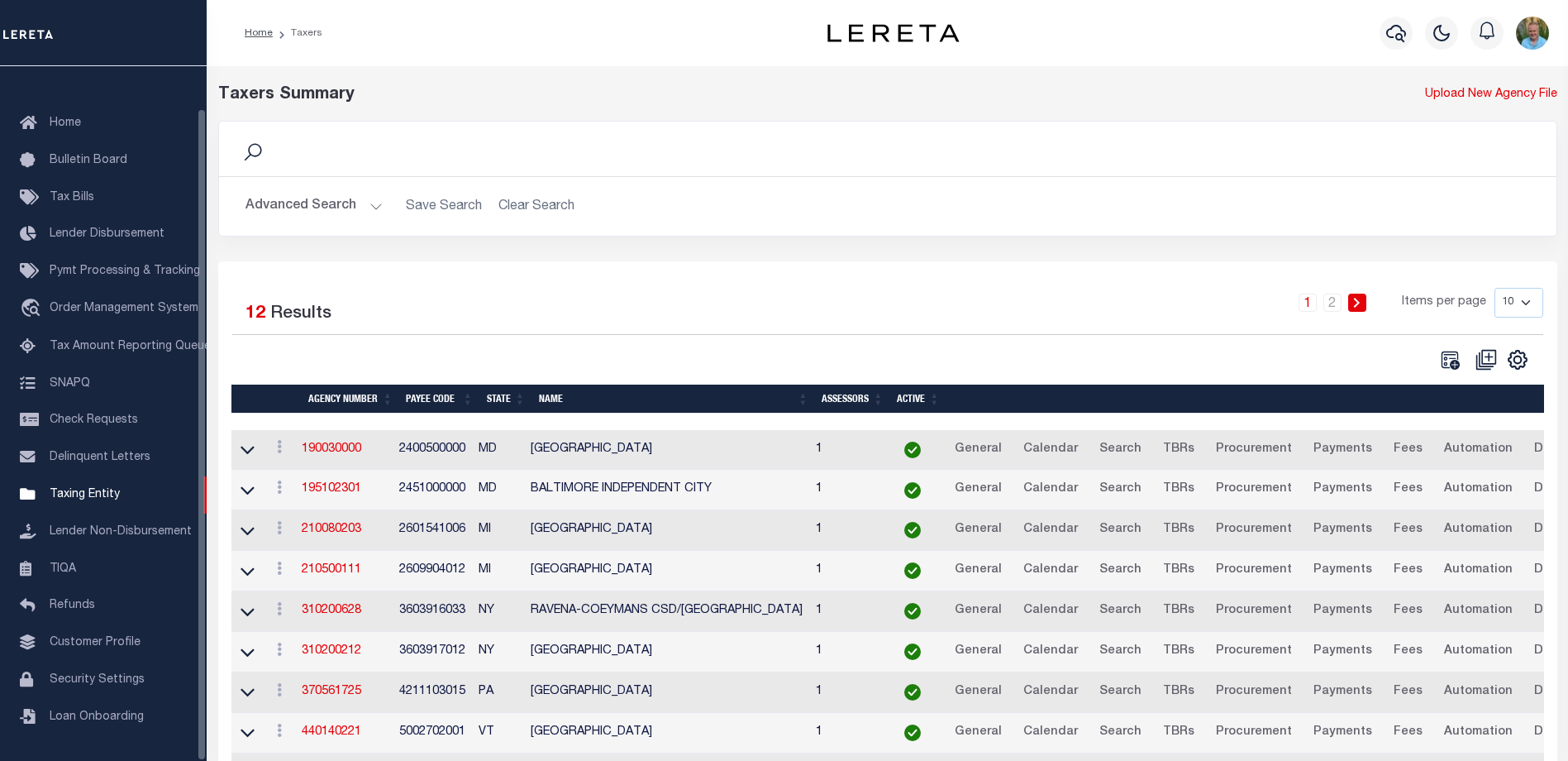
click at [312, 197] on button "Advanced Search" at bounding box center [314, 206] width 137 height 32
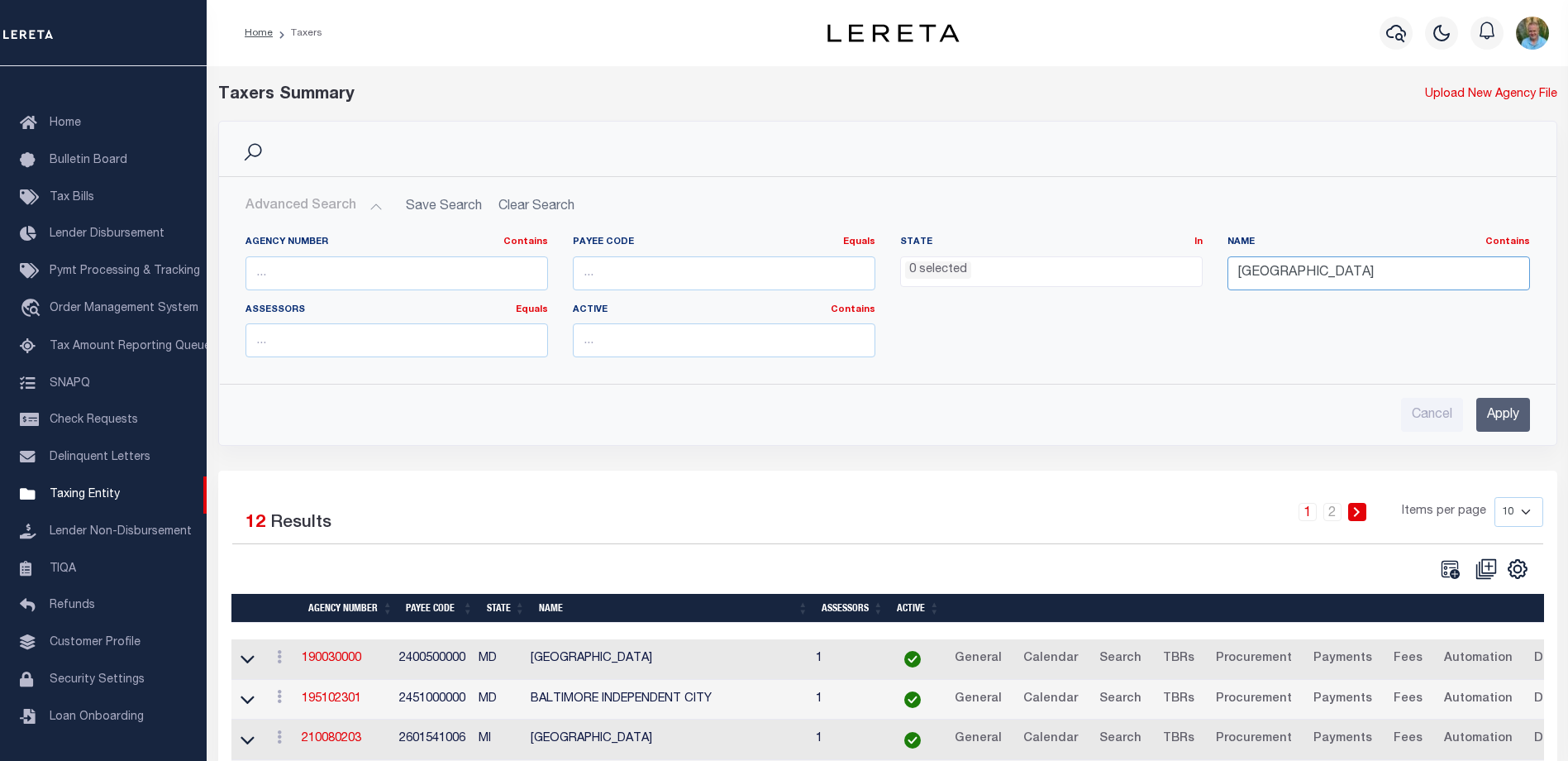
click at [1119, 276] on div "Agency Number Contains Contains Is Payee Code Equals Equals Is Not Equal To Is …" at bounding box center [887, 302] width 1310 height 134
type input "richmond"
click at [1513, 414] on input "Apply" at bounding box center [1503, 415] width 53 height 34
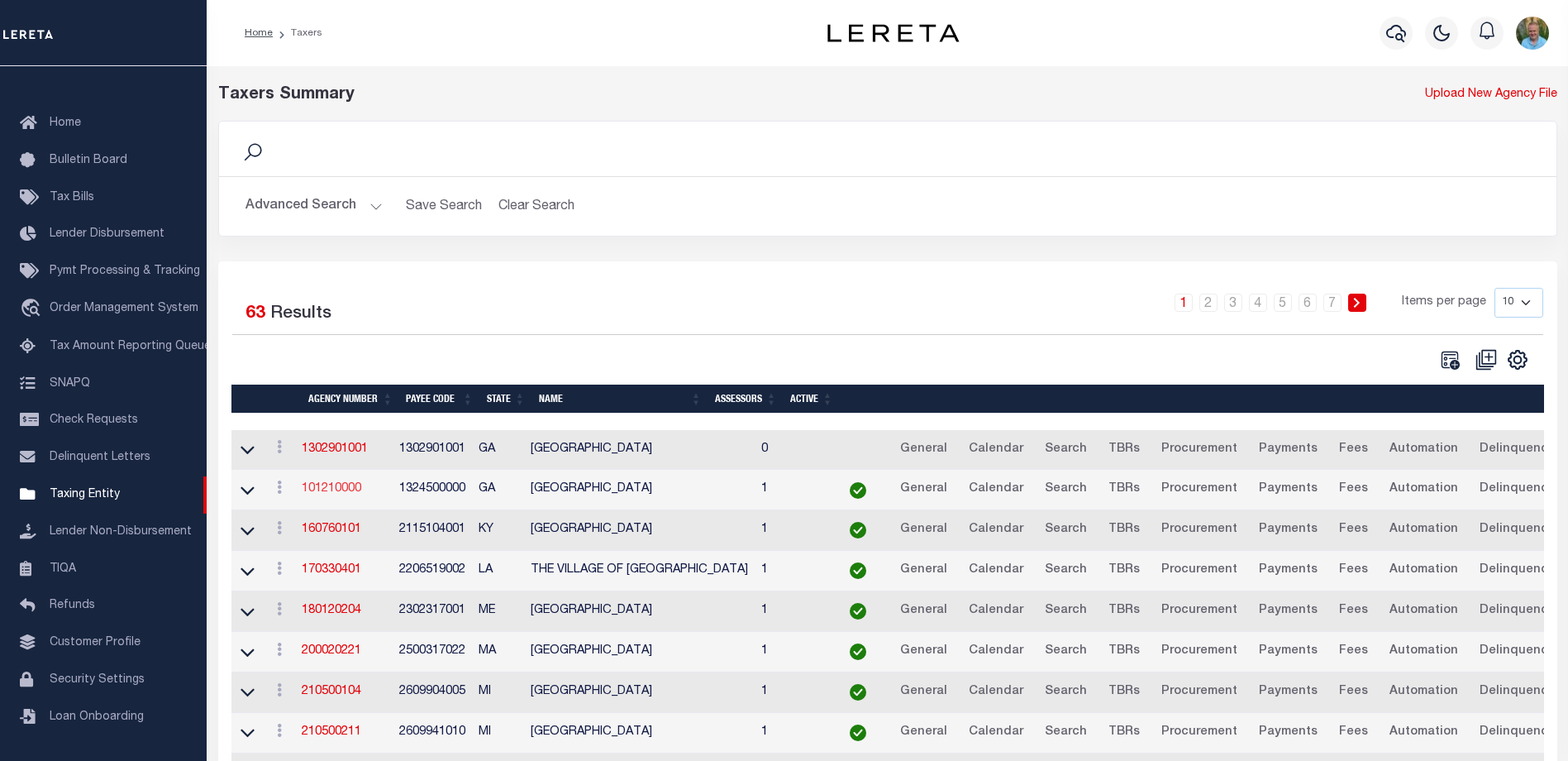
click at [339, 487] on link "101210000" at bounding box center [331, 488] width 59 height 11
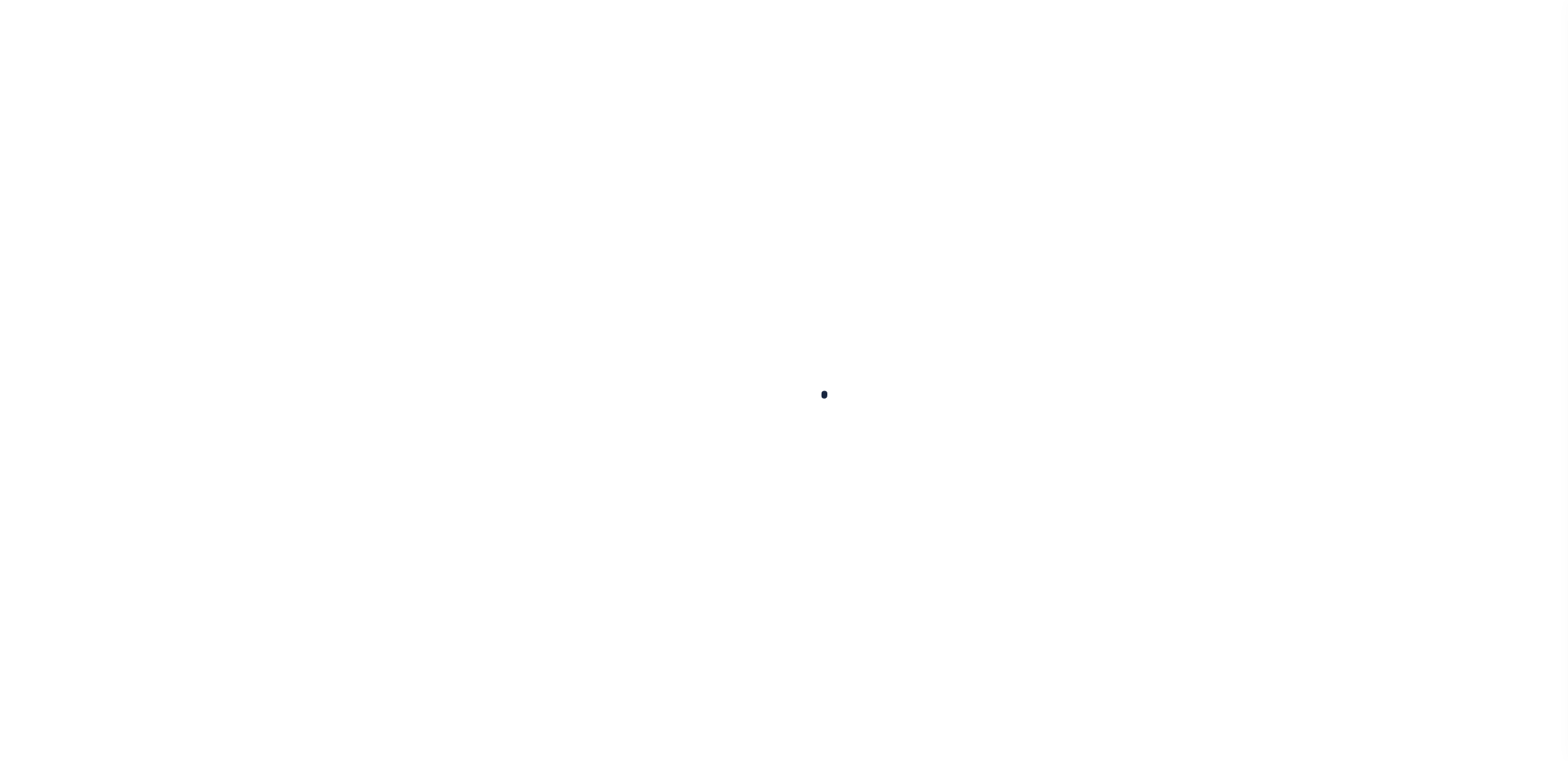
select select
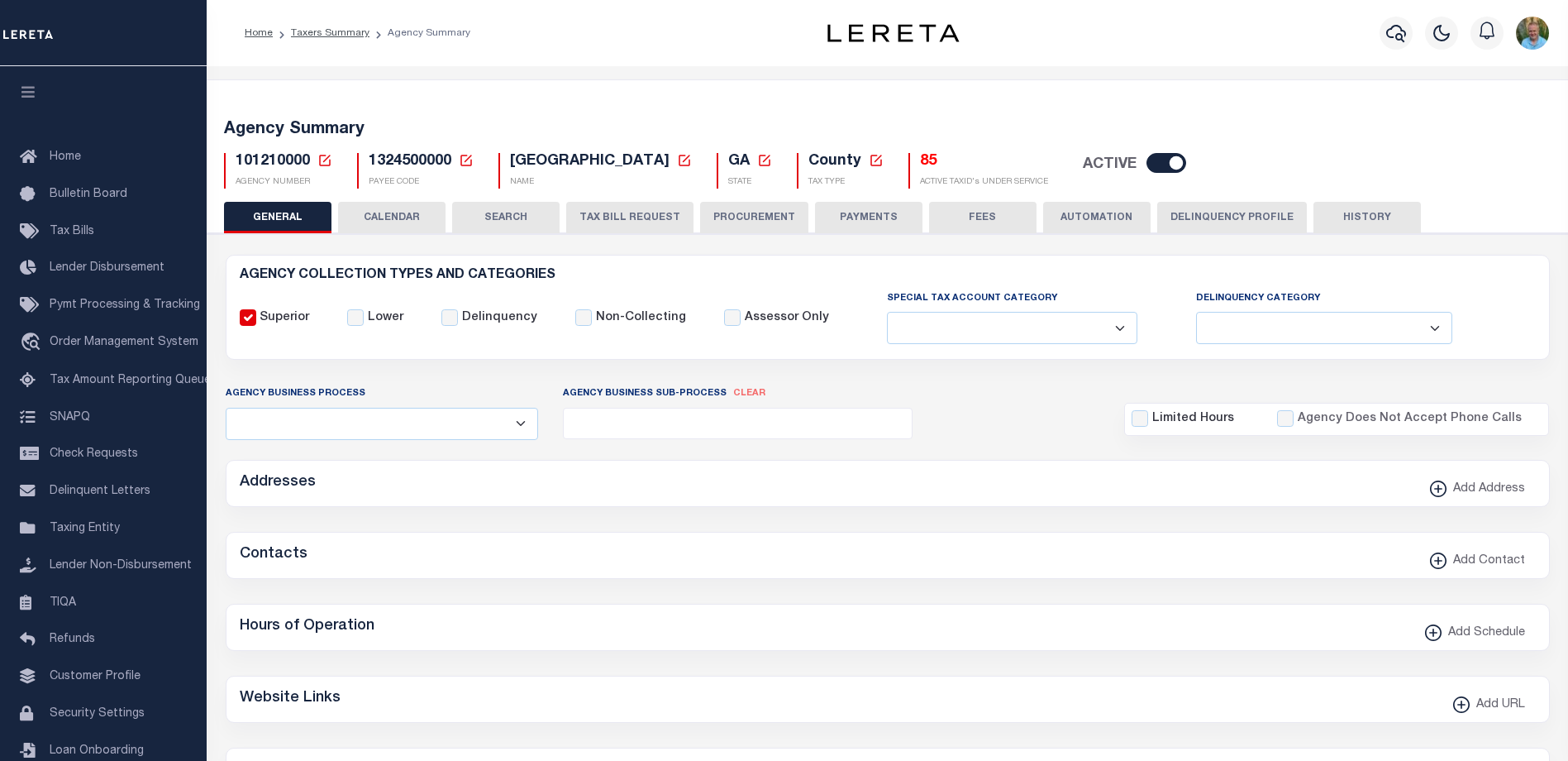
checkbox input "false"
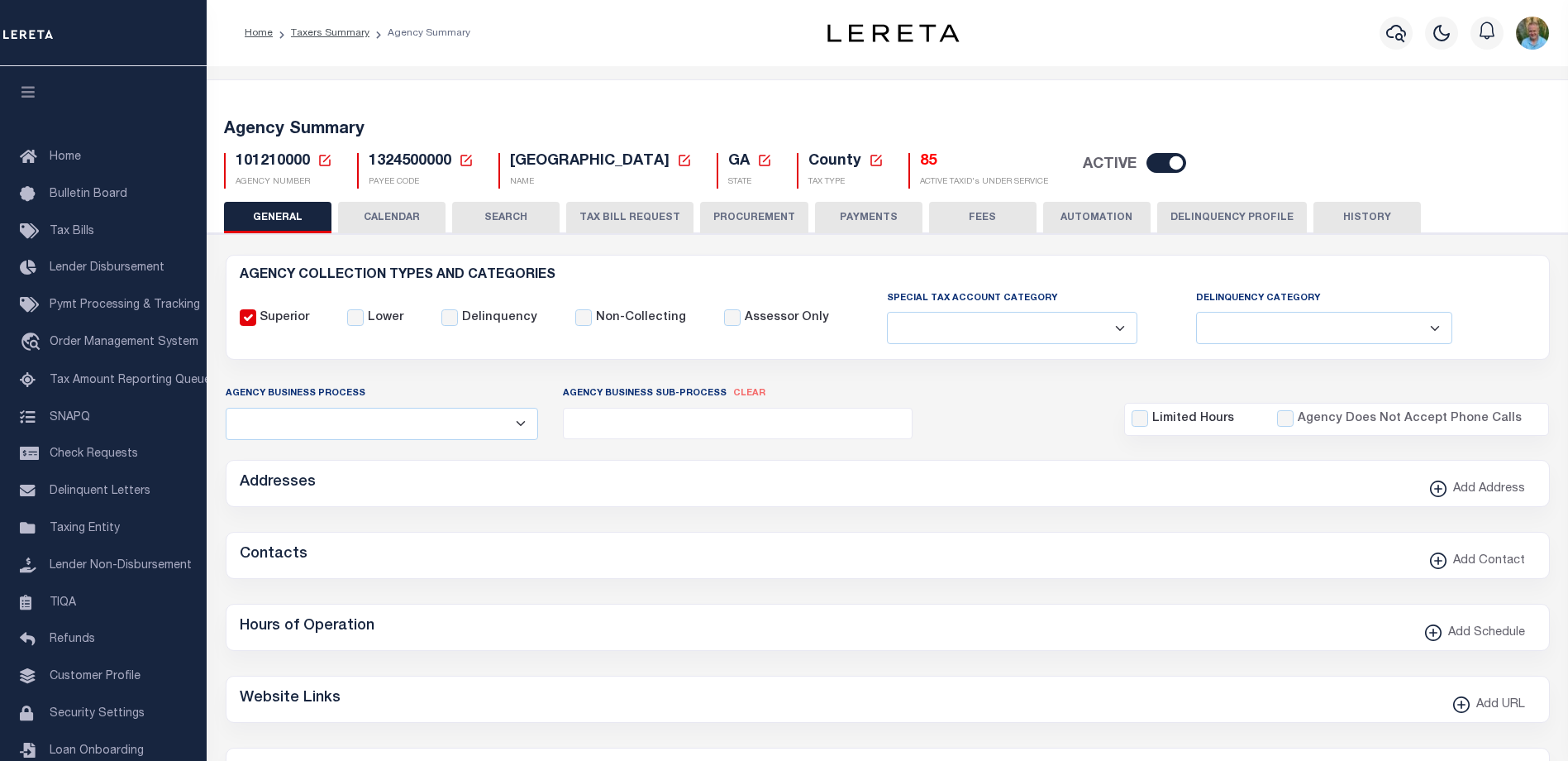
type input "1324500000"
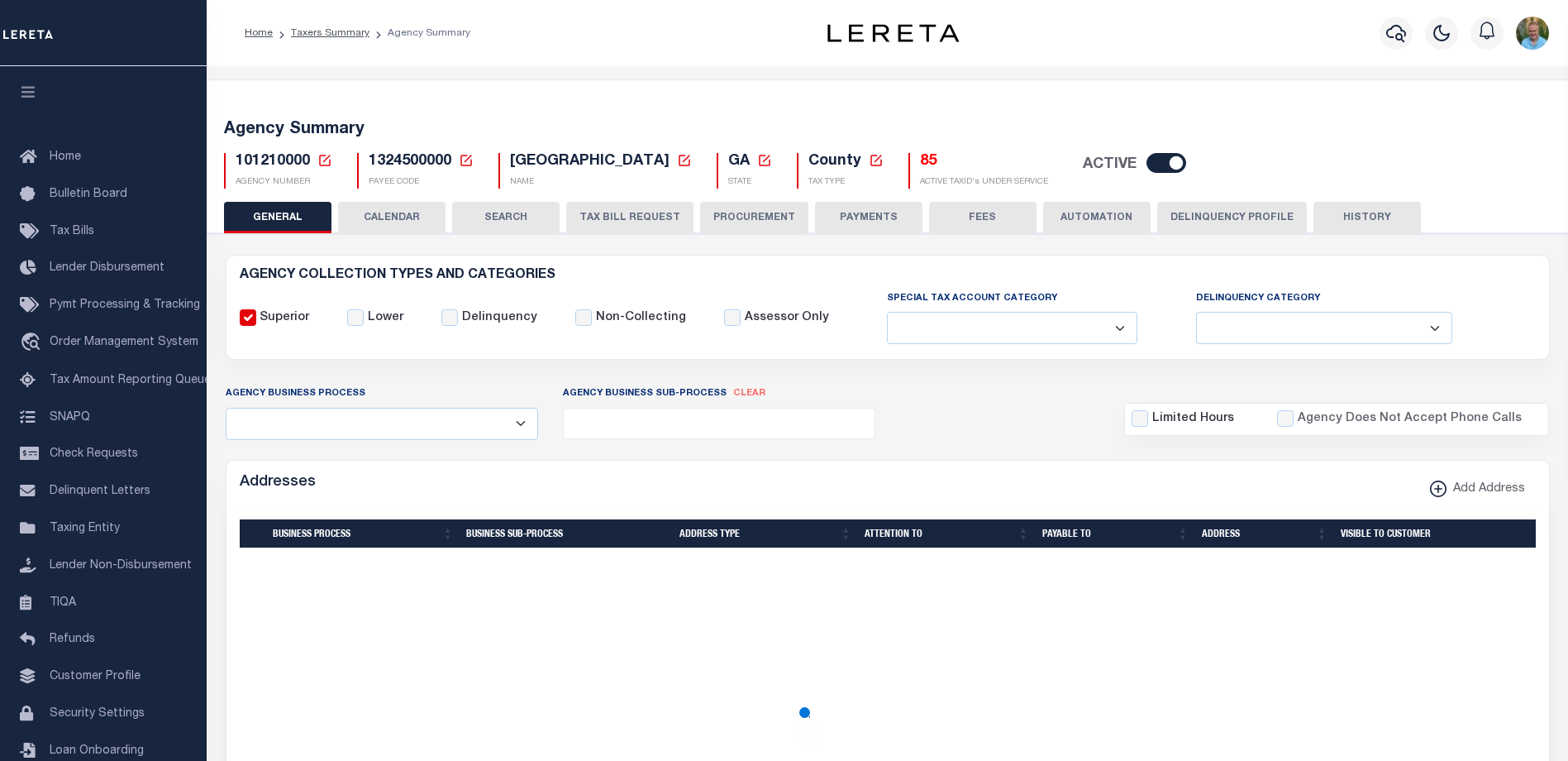
click at [409, 221] on button "CALENDAR" at bounding box center [392, 217] width 108 height 31
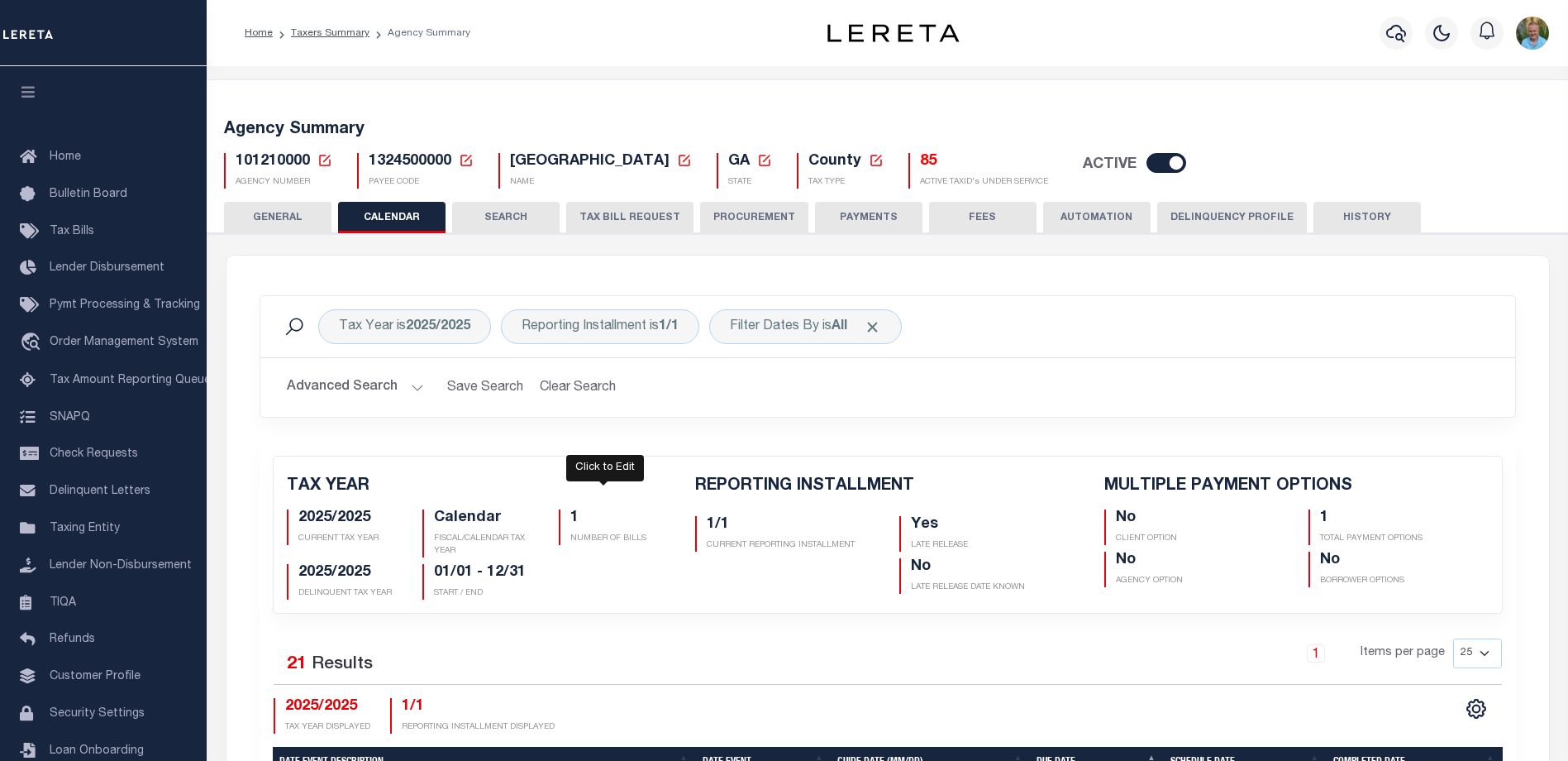
checkbox input "false"
type input "1"
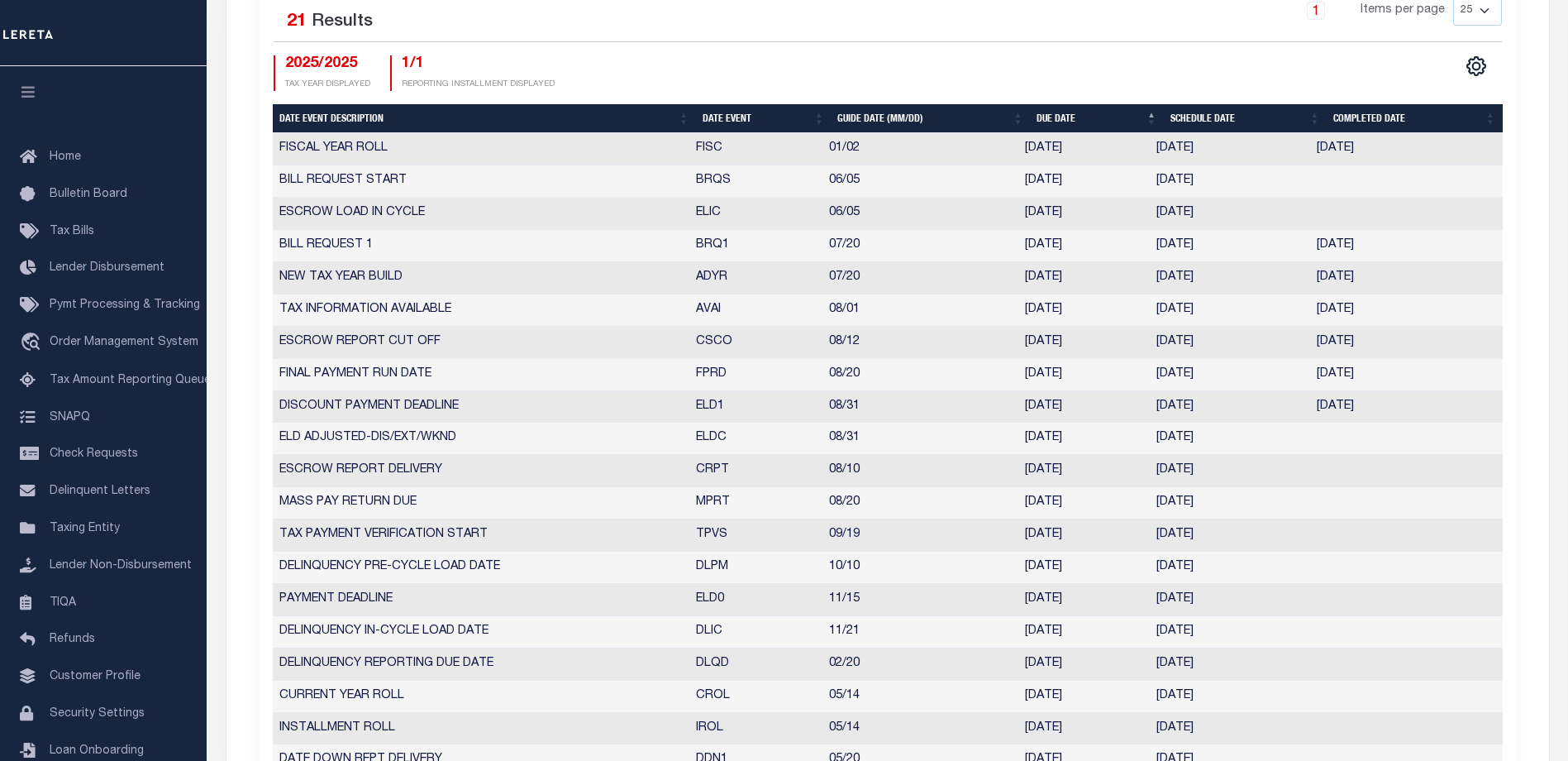
scroll to position [394, 0]
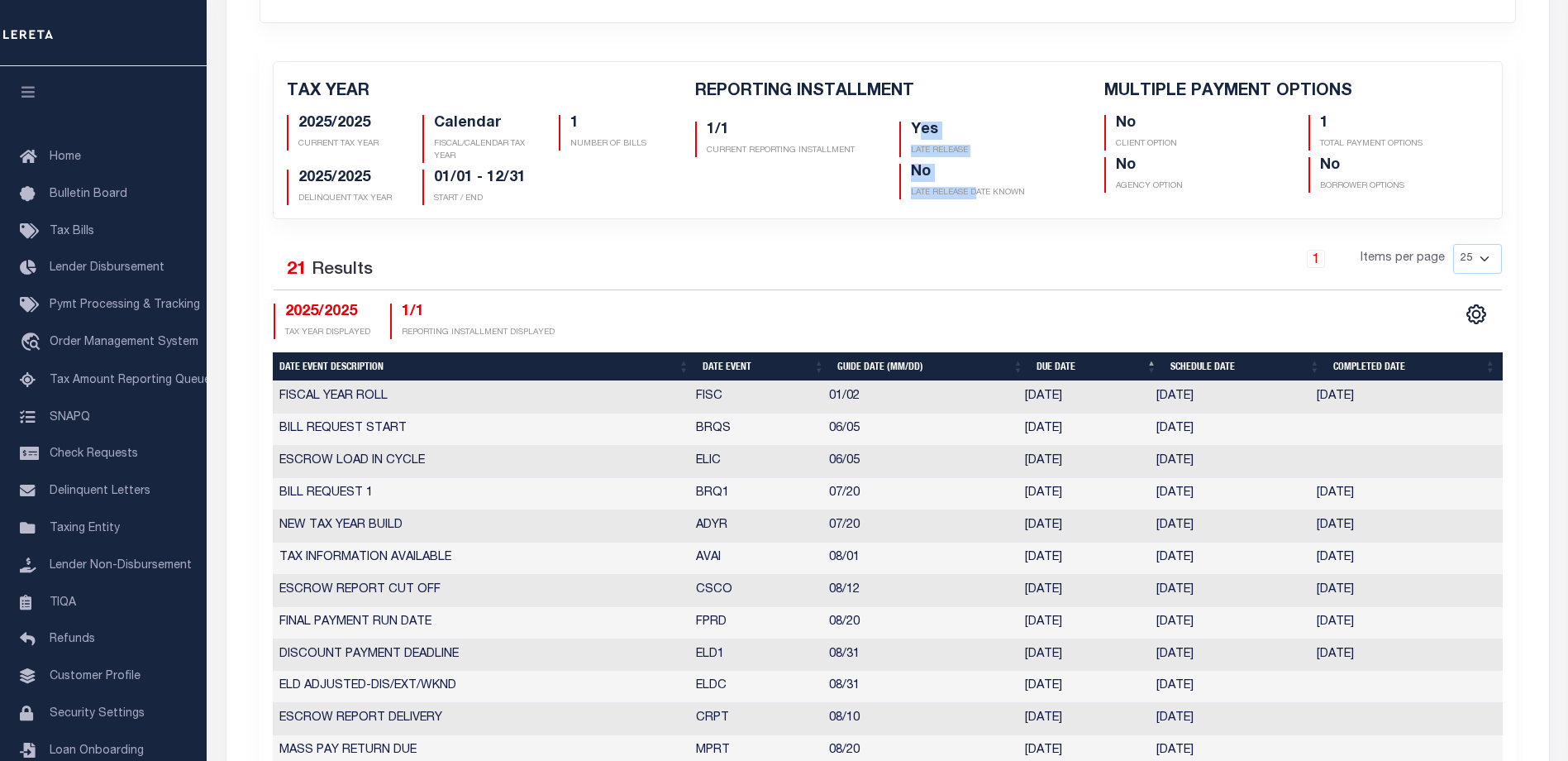
drag, startPoint x: 921, startPoint y: 137, endPoint x: 980, endPoint y: 217, distance: 99.4
click at [980, 217] on div "TAX YEAR 2025/2025 CURRENT TAX YEAR Calendar FISCAL/CALENDAR TAX YEAR 1 NUMBER …" at bounding box center [888, 140] width 1253 height 156
click at [987, 172] on h5 "No" at bounding box center [995, 173] width 168 height 18
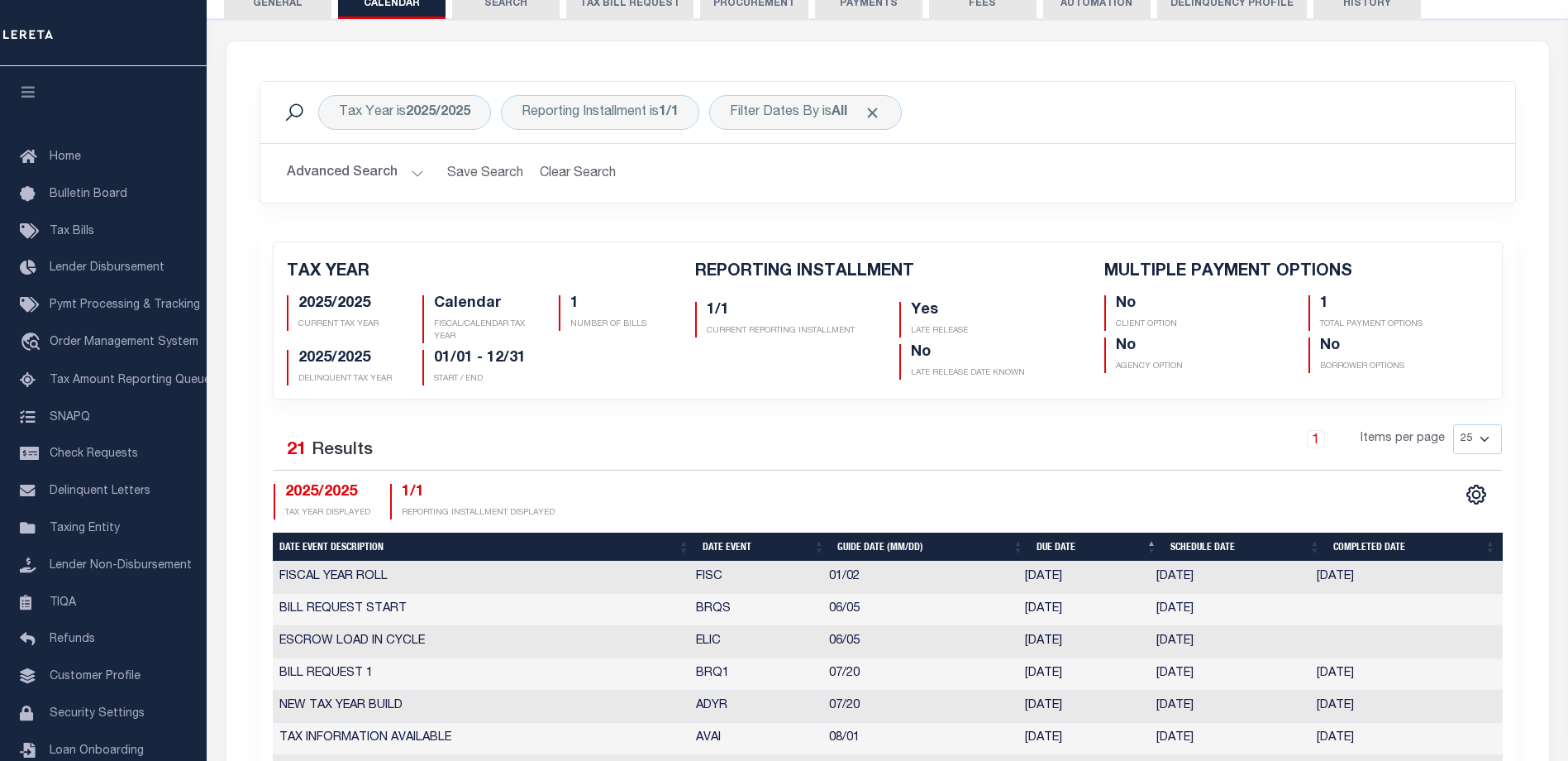
scroll to position [146, 0]
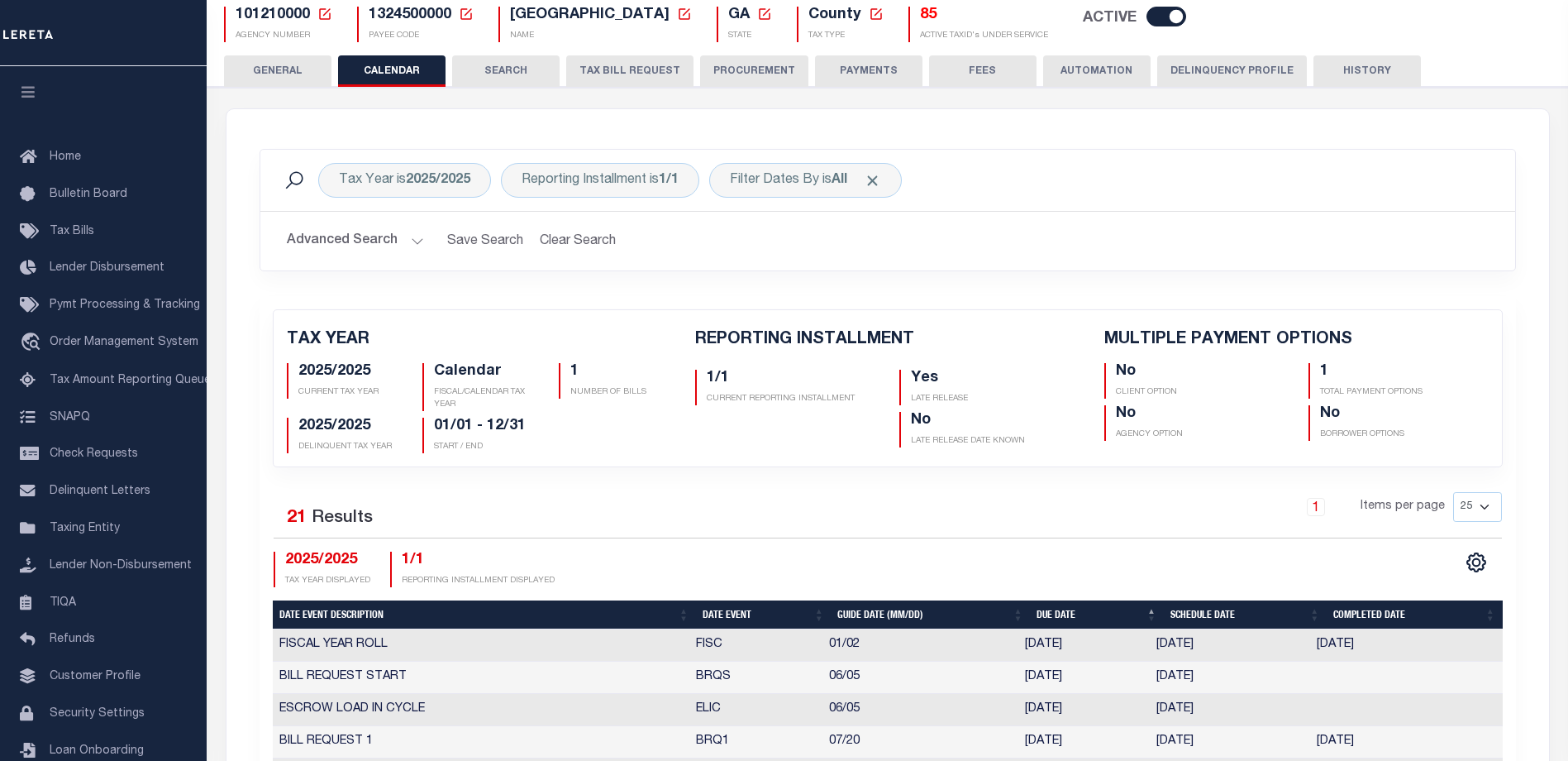
click at [353, 248] on button "Advanced Search" at bounding box center [356, 241] width 137 height 32
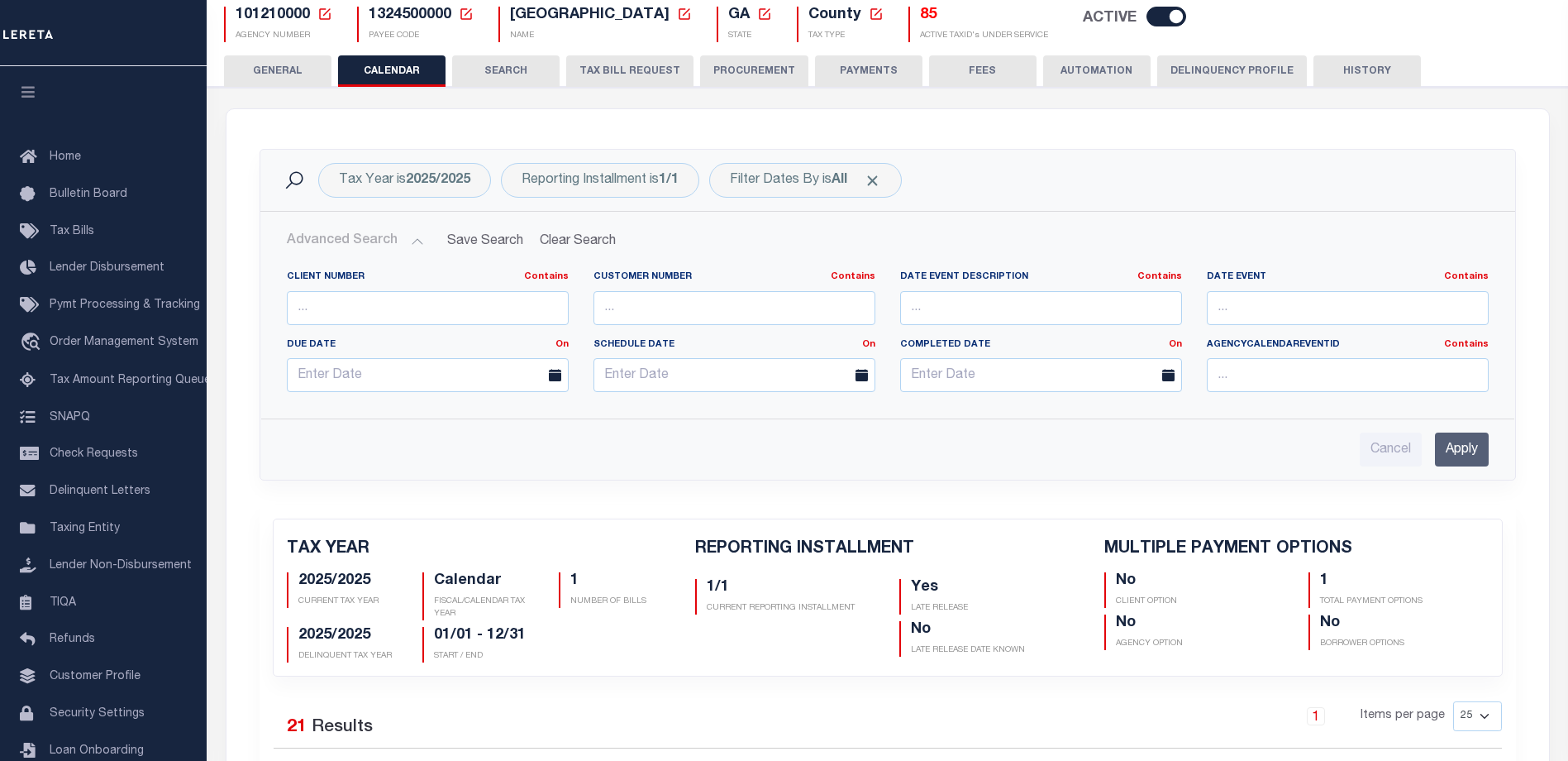
click at [356, 239] on button "Advanced Search" at bounding box center [356, 241] width 137 height 32
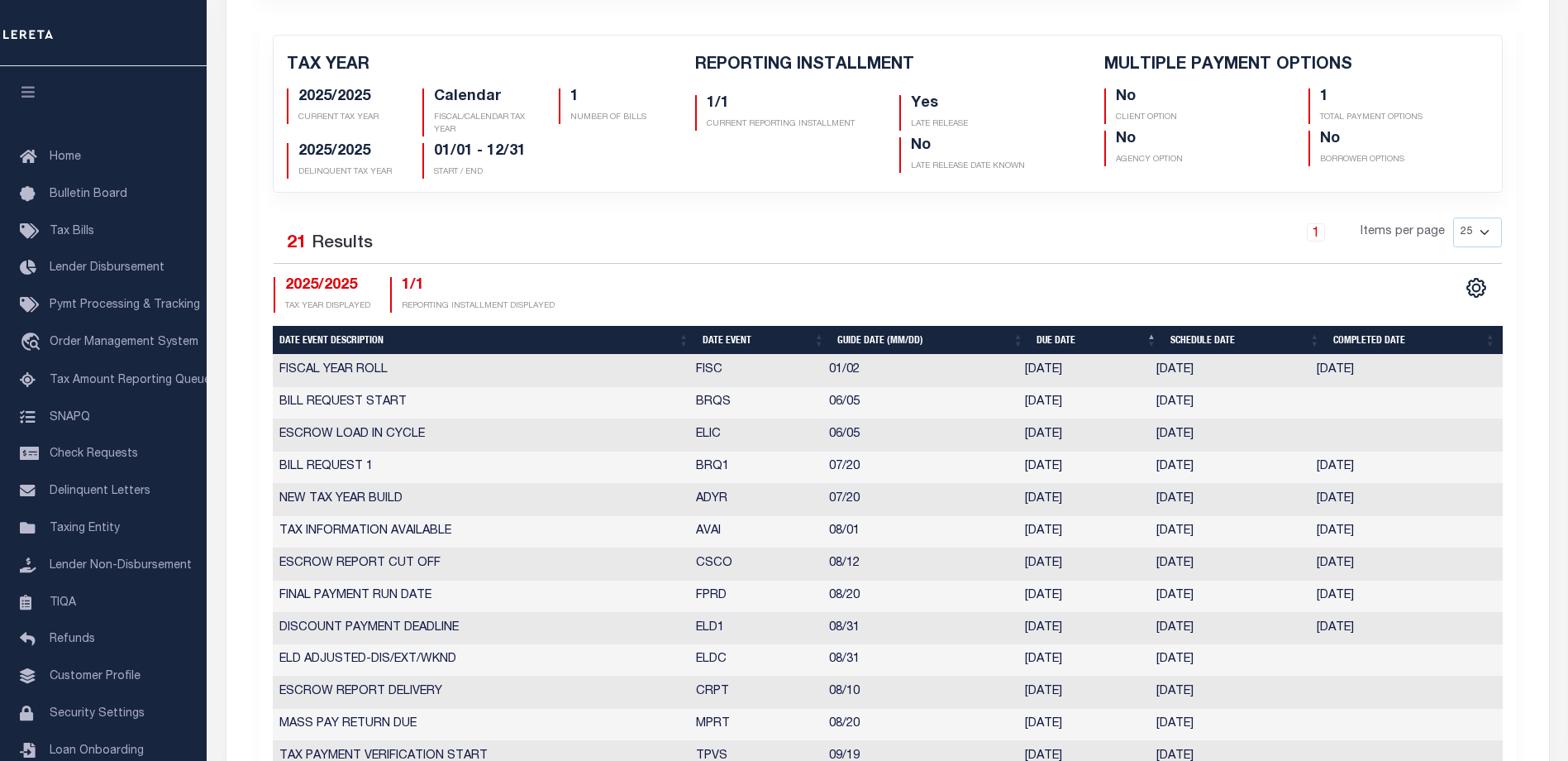
scroll to position [394, 0]
